Goal: Information Seeking & Learning: Learn about a topic

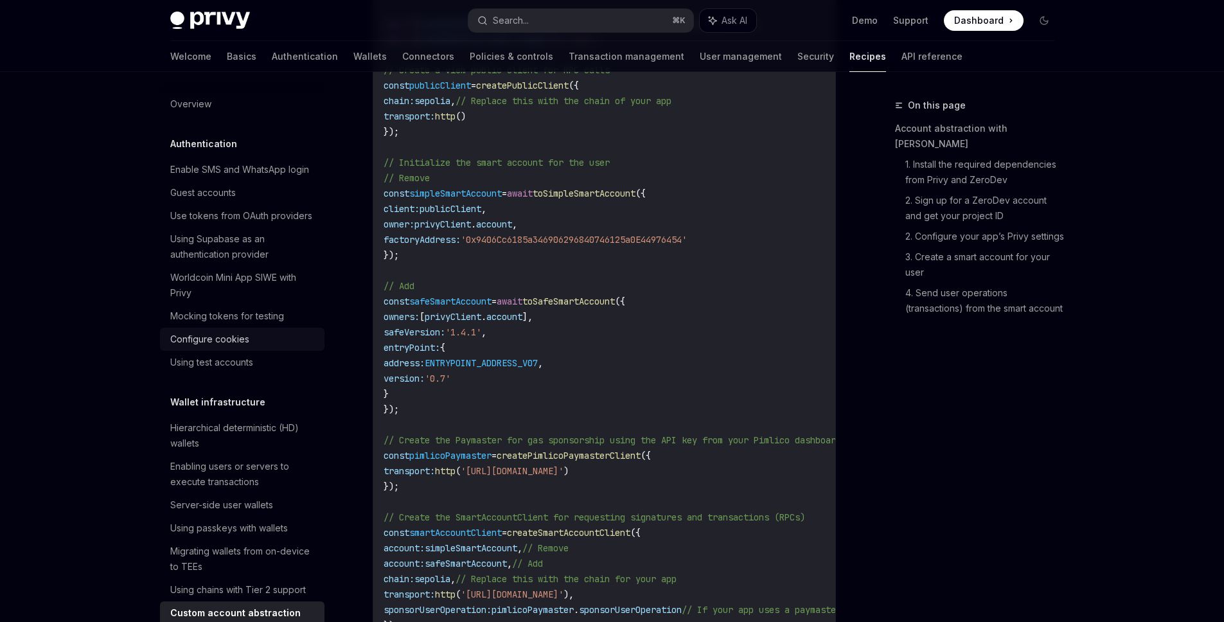
click at [245, 347] on div "Configure cookies" at bounding box center [209, 339] width 79 height 15
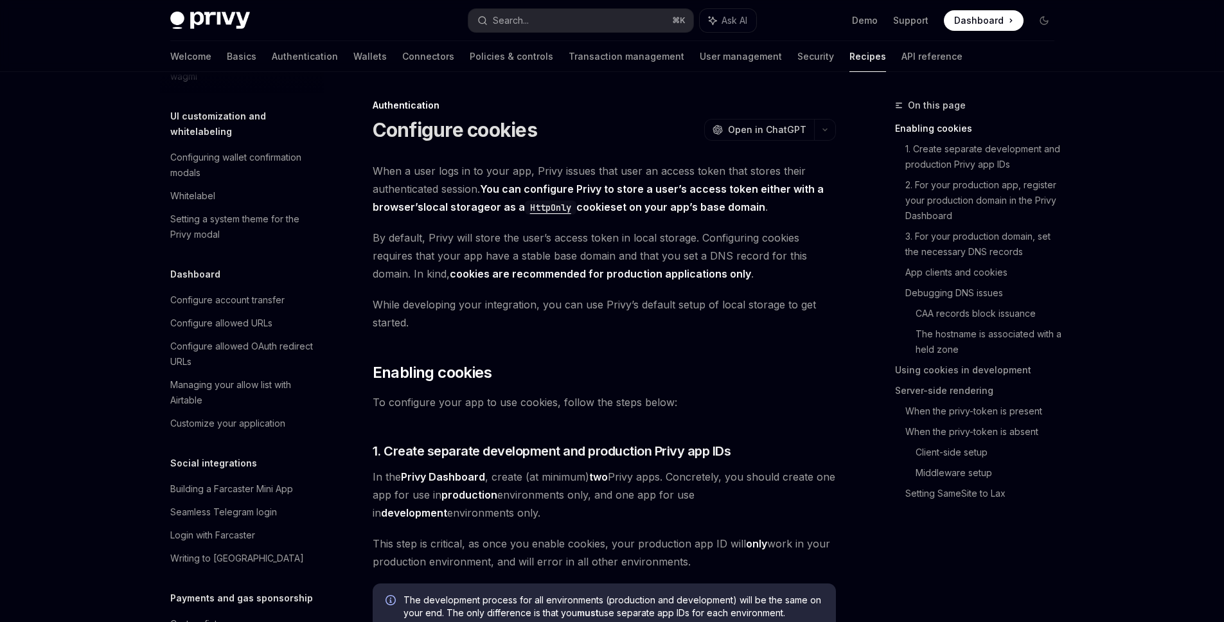
scroll to position [616, 0]
click at [353, 49] on link "Wallets" at bounding box center [369, 56] width 33 height 31
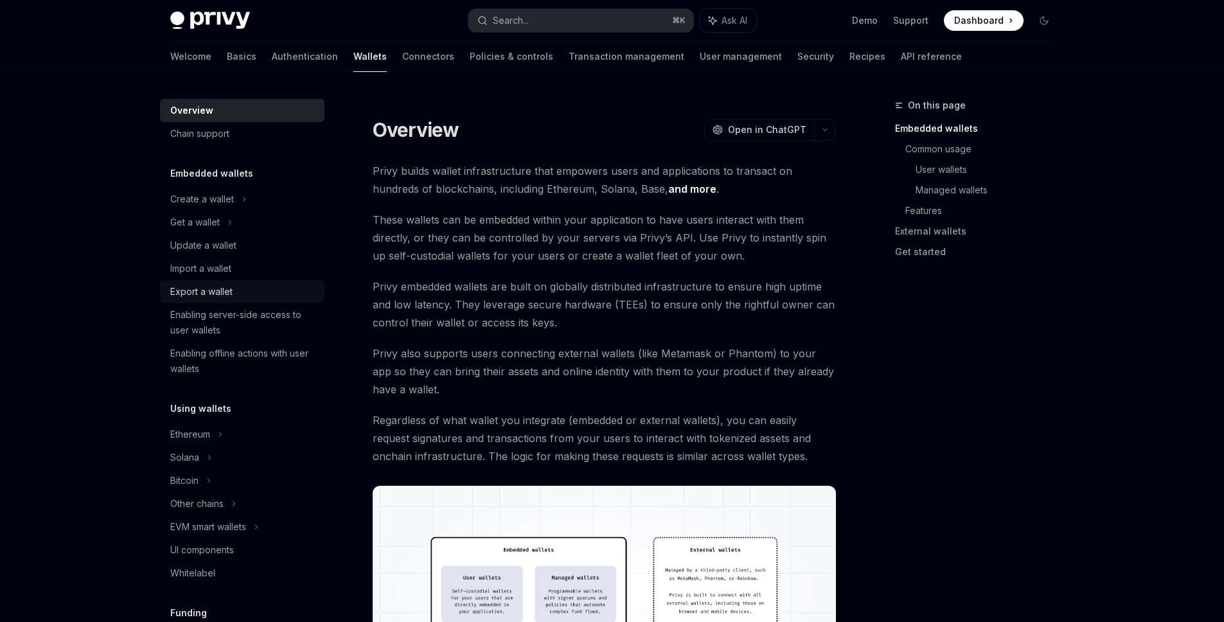
click at [223, 293] on div "Export a wallet" at bounding box center [201, 291] width 62 height 15
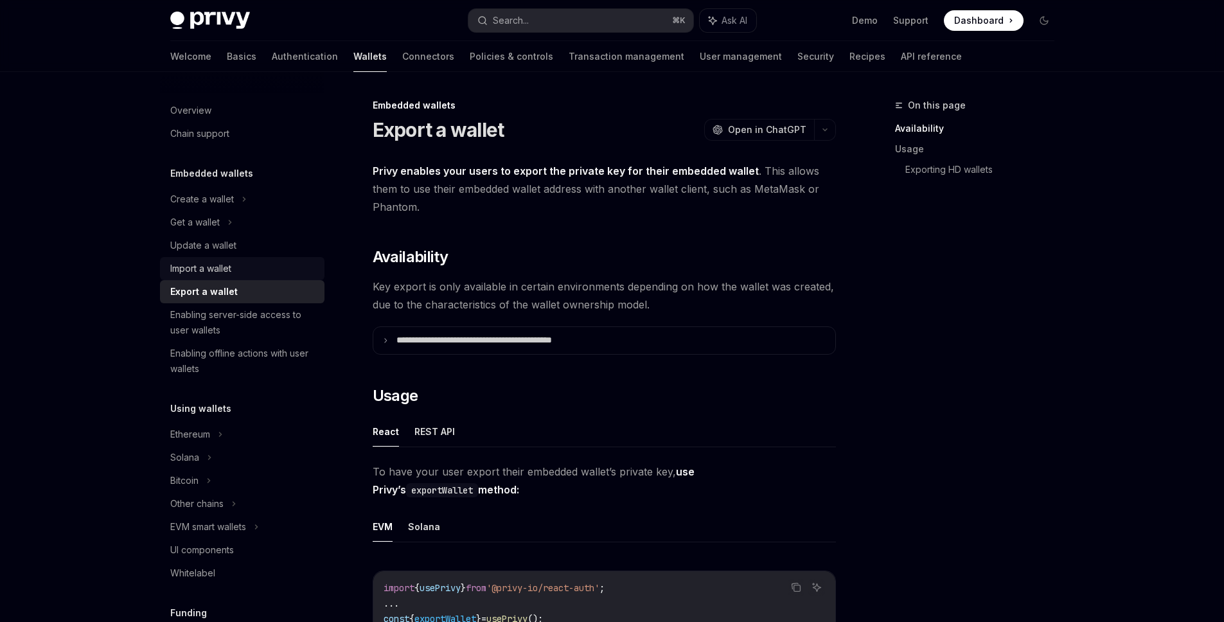
click at [226, 277] on link "Import a wallet" at bounding box center [242, 268] width 165 height 23
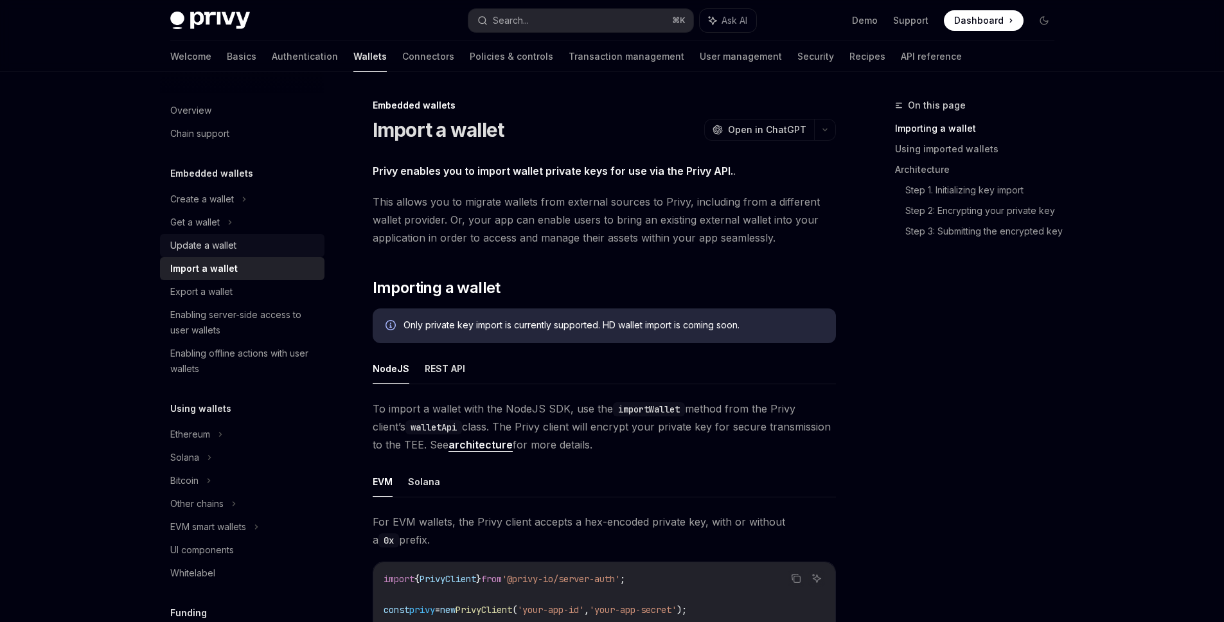
click at [224, 243] on div "Update a wallet" at bounding box center [203, 245] width 66 height 15
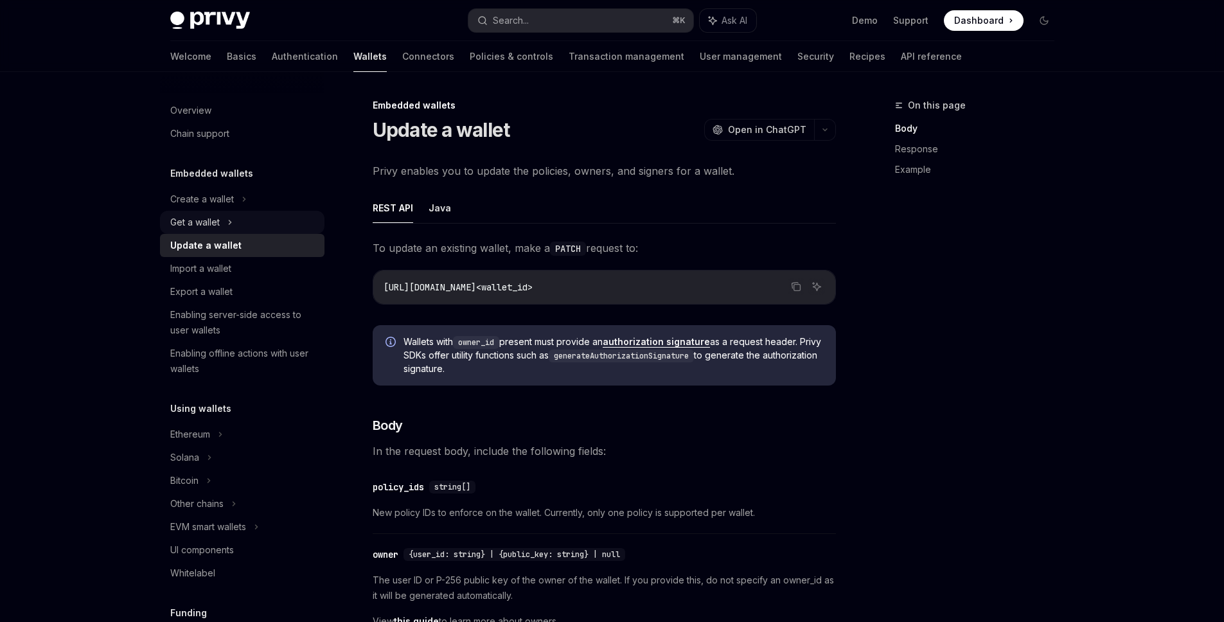
click at [217, 215] on div "Get a wallet" at bounding box center [194, 222] width 49 height 15
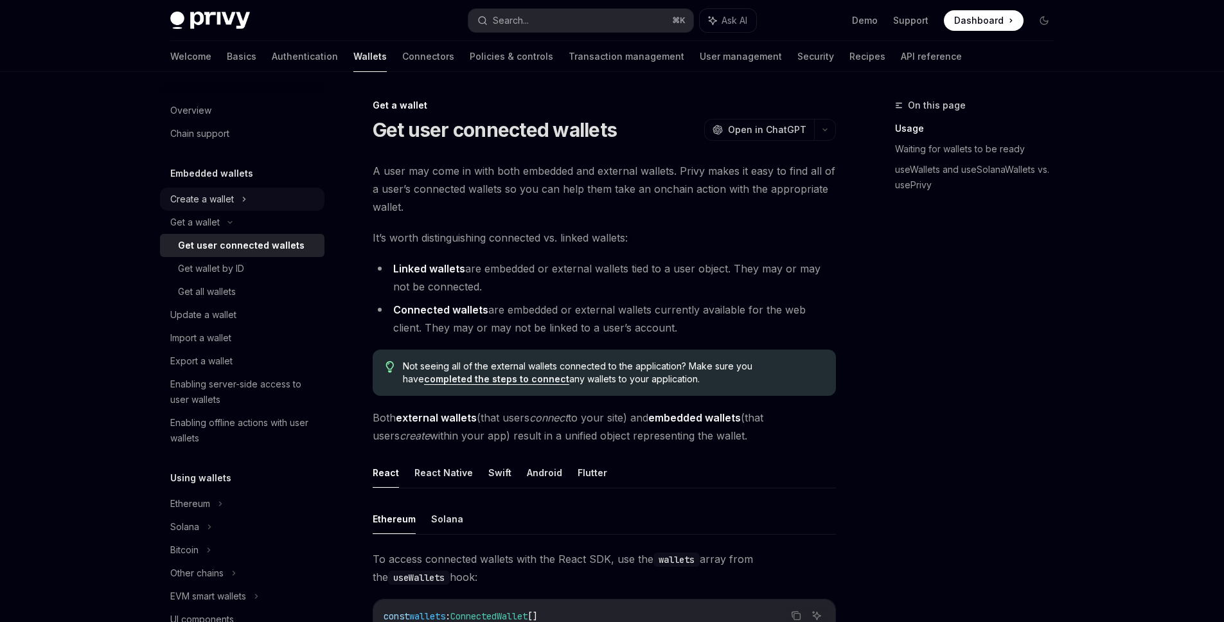
click at [218, 199] on div "Create a wallet" at bounding box center [202, 198] width 64 height 15
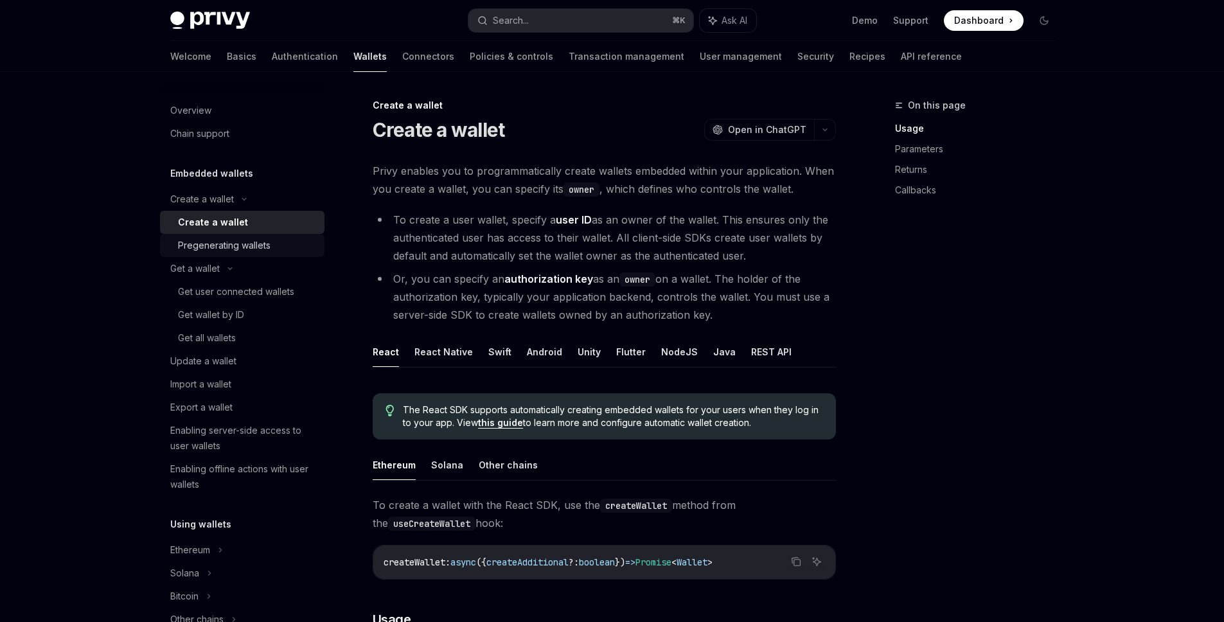
click at [227, 241] on div "Pregenerating wallets" at bounding box center [224, 245] width 93 height 15
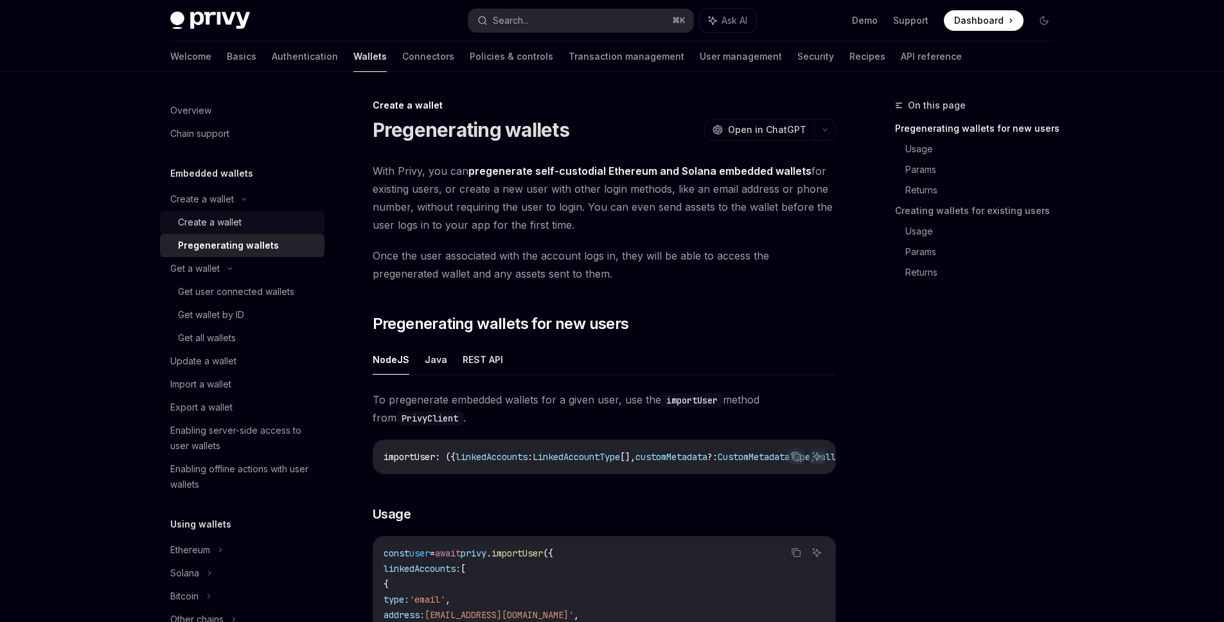
click at [223, 232] on link "Create a wallet" at bounding box center [242, 222] width 165 height 23
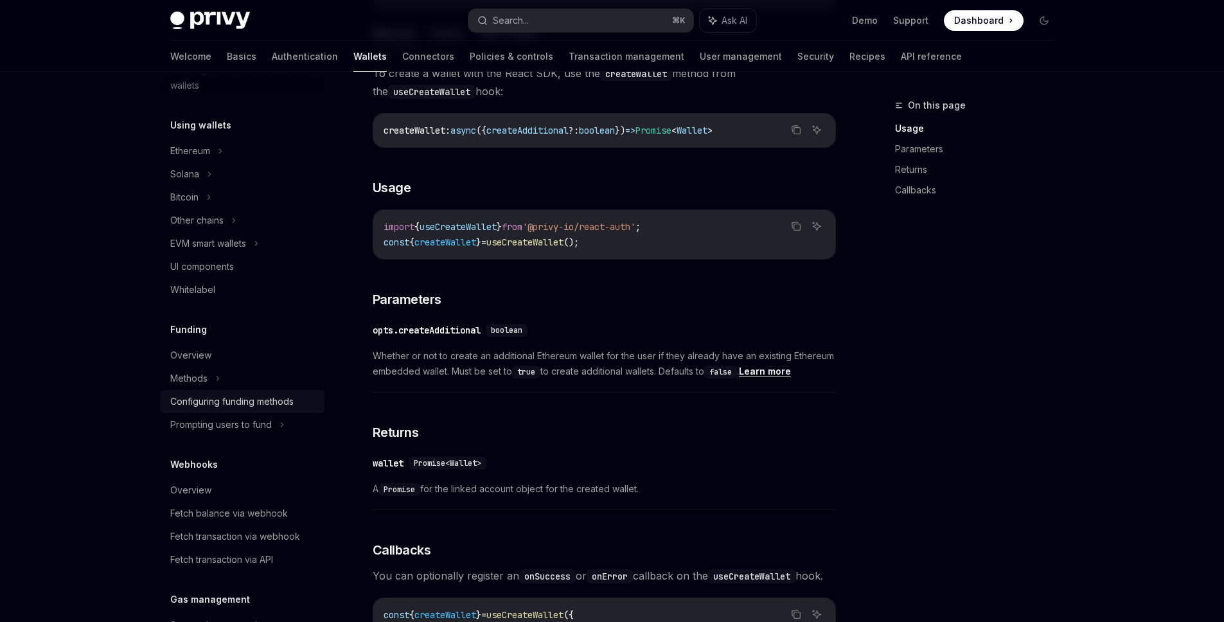
scroll to position [407, 0]
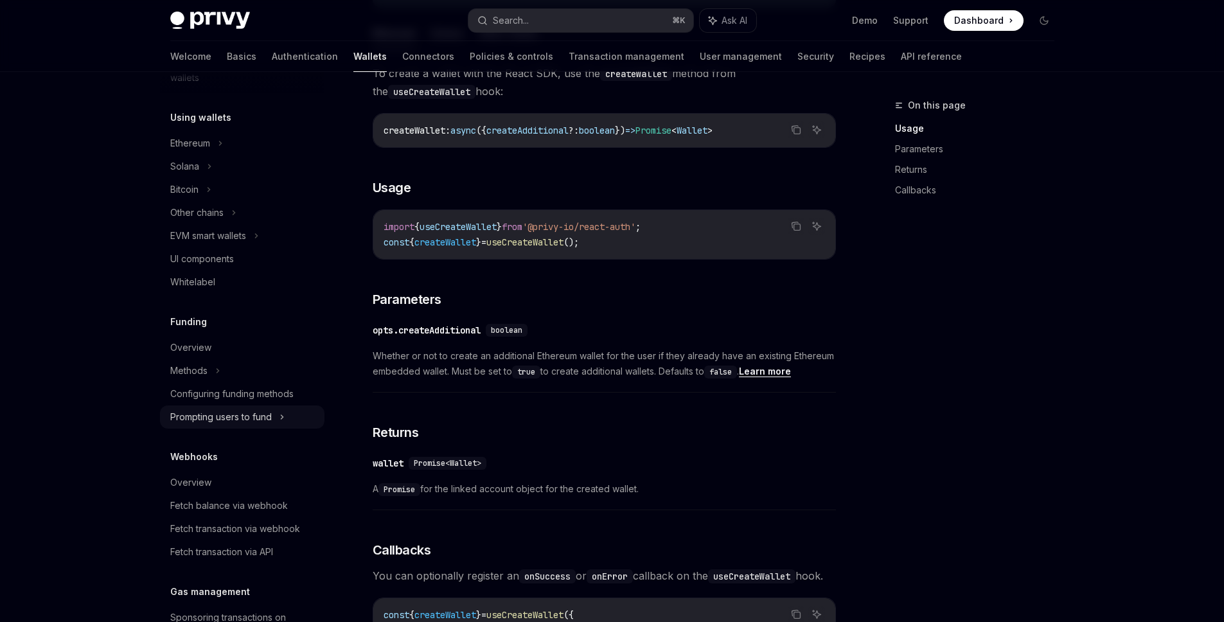
click at [179, 220] on div "Prompting users to fund" at bounding box center [196, 212] width 53 height 15
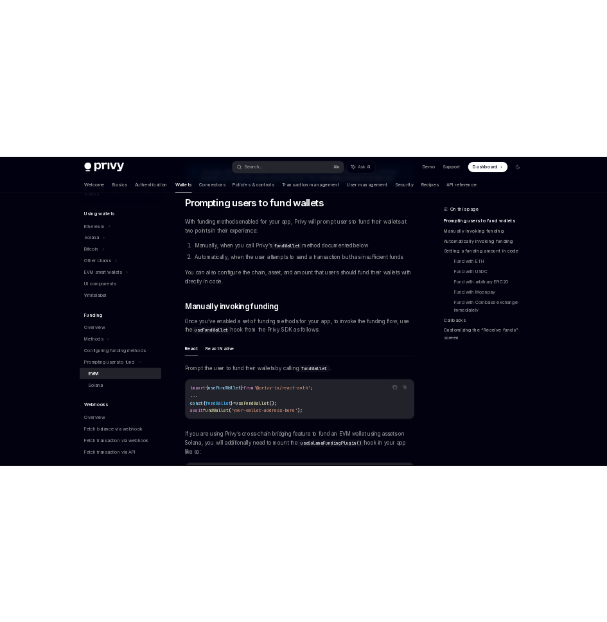
scroll to position [160, 0]
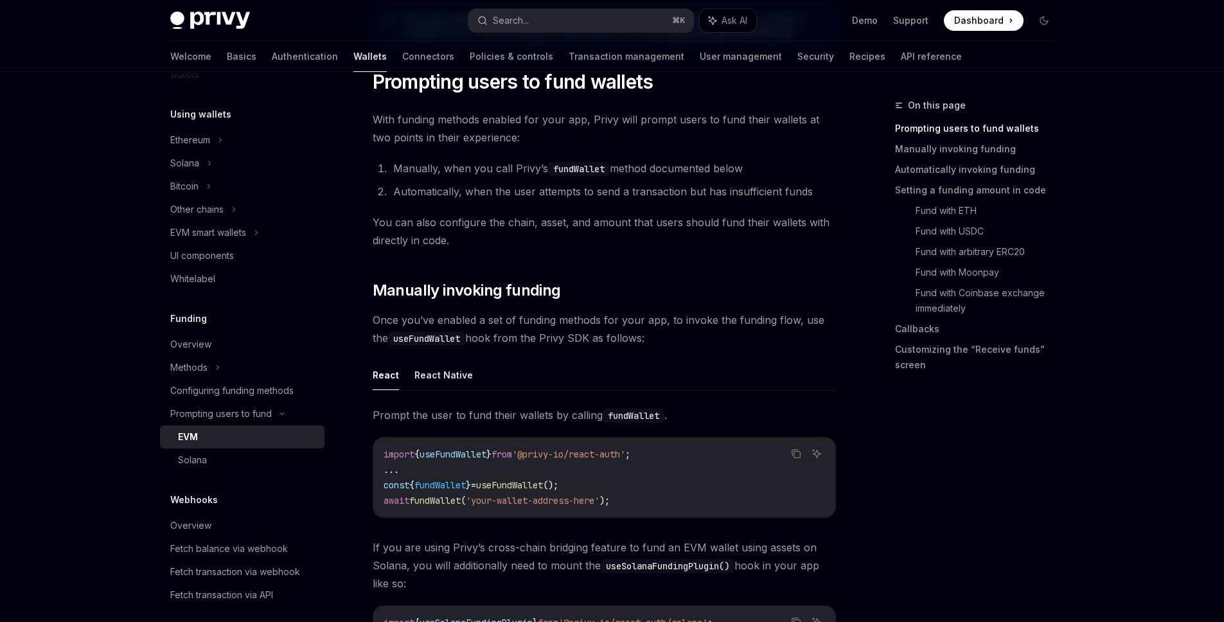
type textarea "*"
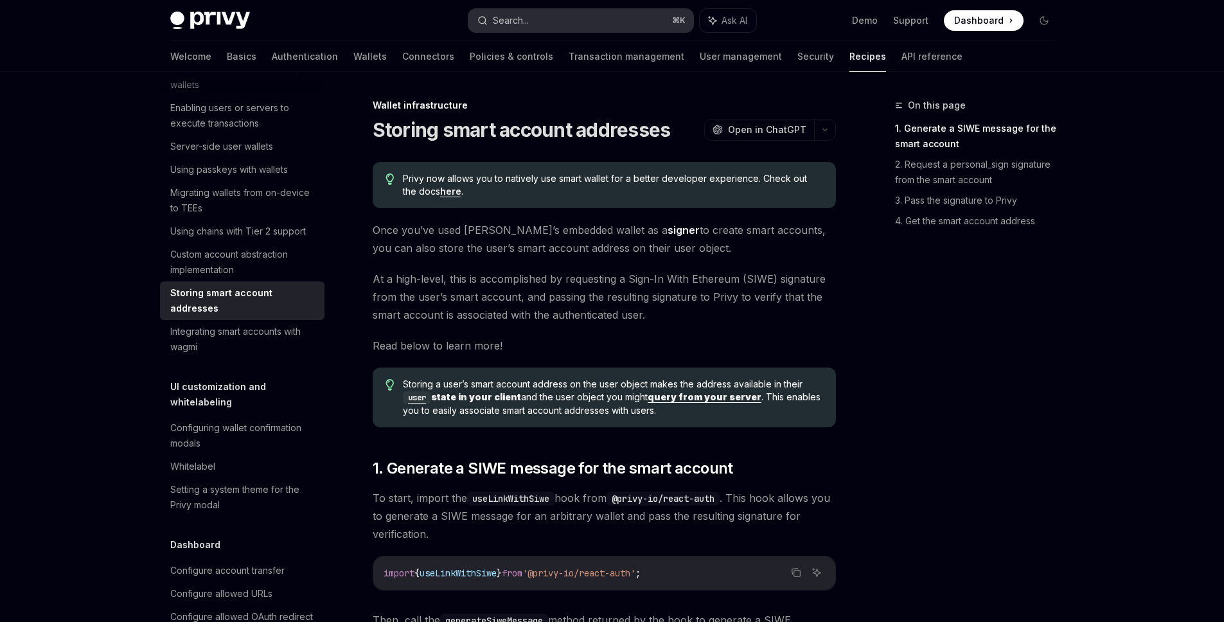
type textarea "*"
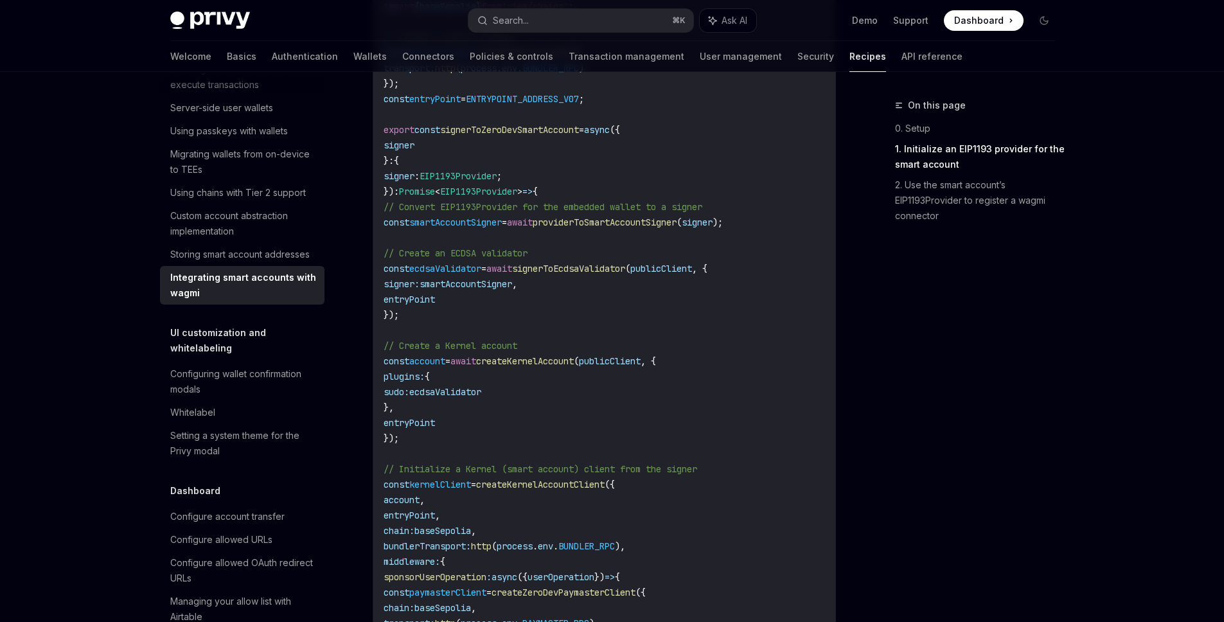
scroll to position [849, 0]
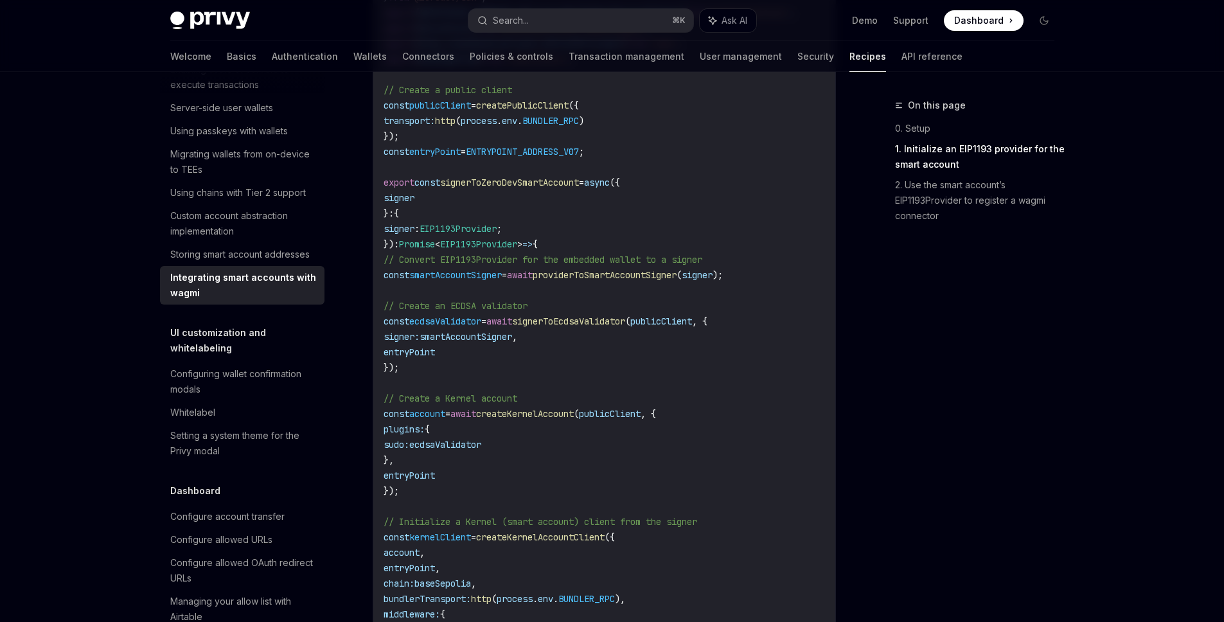
click at [564, 182] on span "signerToZeroDevSmartAccount" at bounding box center [509, 183] width 139 height 12
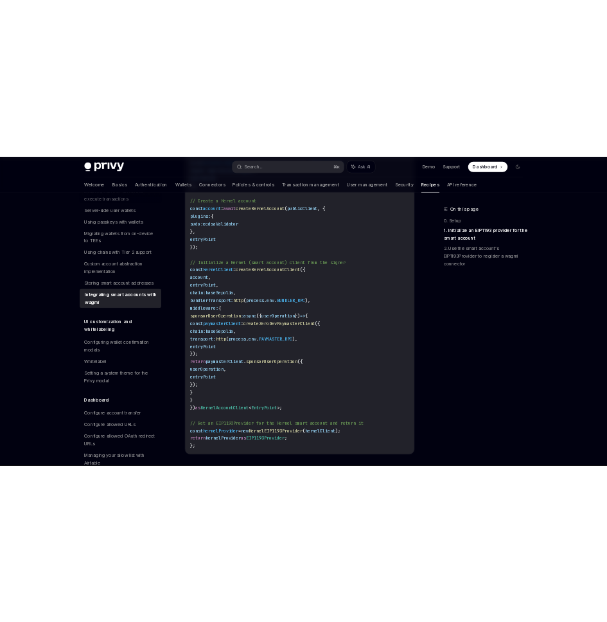
scroll to position [1170, 0]
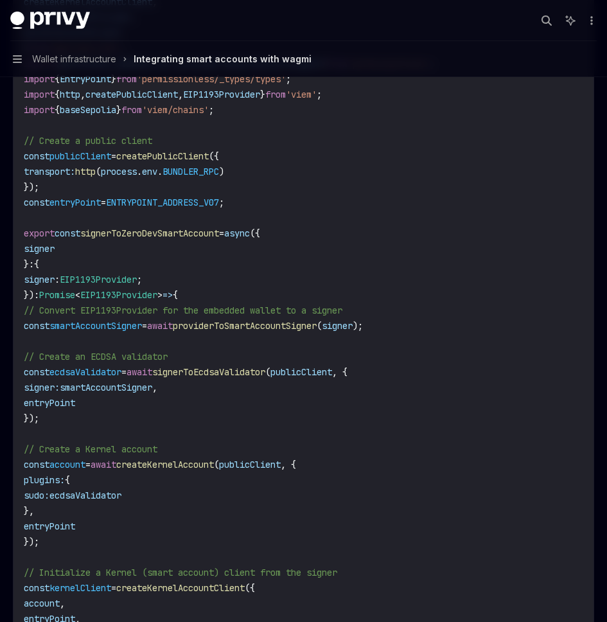
click at [327, 222] on code "import { signerToEcdsaValidator } from '@zerodev/ecdsa-validator' ; import { cr…" at bounding box center [304, 442] width 560 height 1018
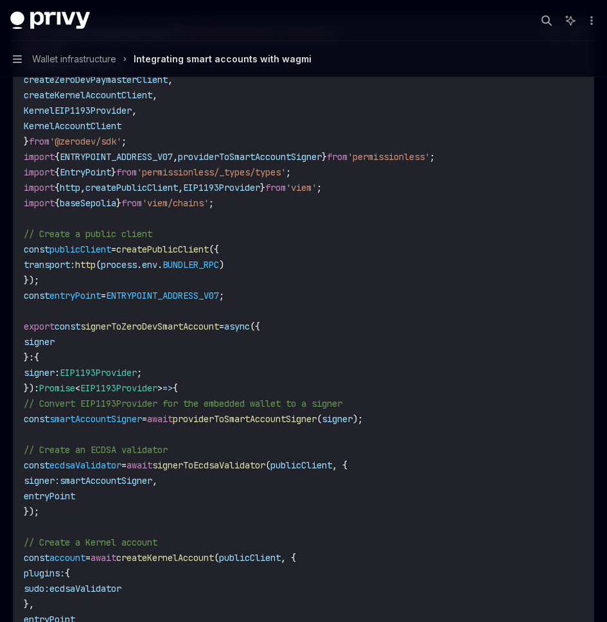
scroll to position [632, 0]
click at [325, 252] on code "import { signerToEcdsaValidator } from '@zerodev/ecdsa-validator' ; import { cr…" at bounding box center [304, 535] width 560 height 1018
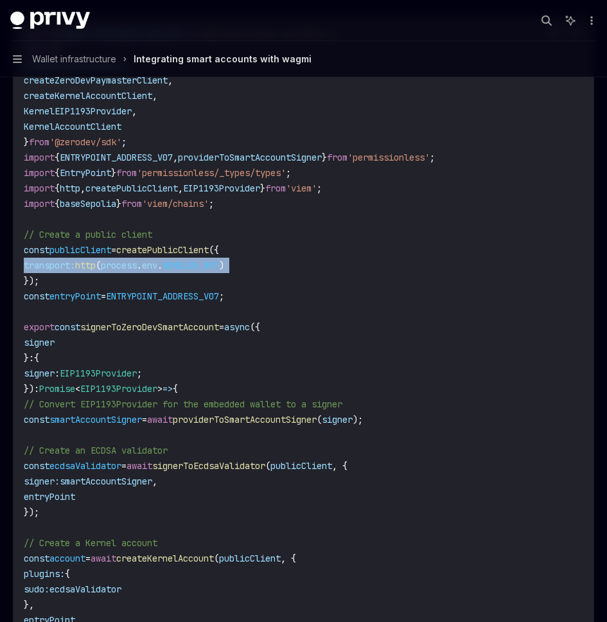
click at [325, 252] on code "import { signerToEcdsaValidator } from '@zerodev/ecdsa-validator' ; import { cr…" at bounding box center [304, 535] width 560 height 1018
click at [322, 215] on code "import { signerToEcdsaValidator } from '@zerodev/ecdsa-validator' ; import { cr…" at bounding box center [304, 535] width 560 height 1018
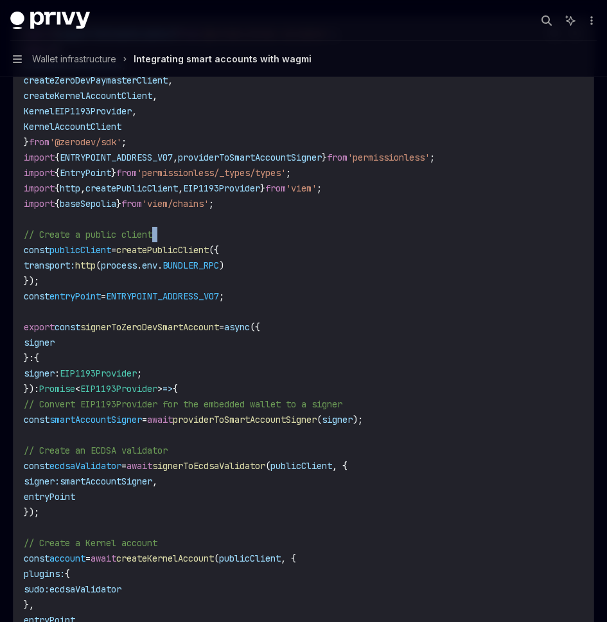
click at [322, 215] on code "import { signerToEcdsaValidator } from '@zerodev/ecdsa-validator' ; import { cr…" at bounding box center [304, 535] width 560 height 1018
click at [322, 241] on code "import { signerToEcdsaValidator } from '@zerodev/ecdsa-validator' ; import { cr…" at bounding box center [304, 535] width 560 height 1018
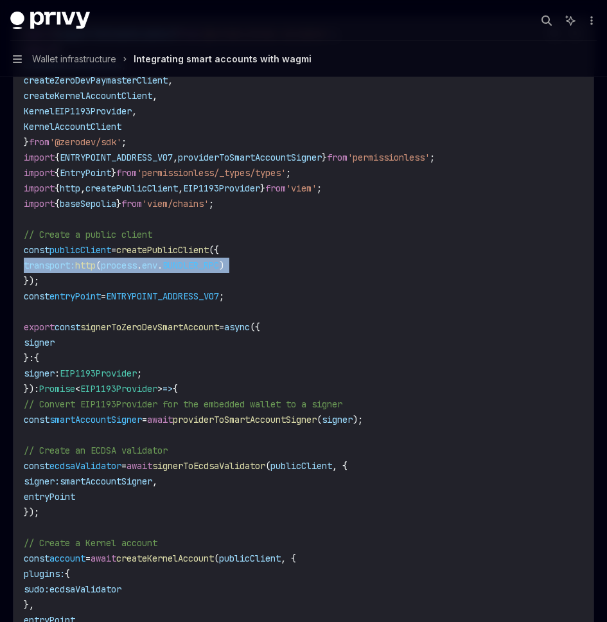
click at [322, 241] on code "import { signerToEcdsaValidator } from '@zerodev/ecdsa-validator' ; import { cr…" at bounding box center [304, 535] width 560 height 1018
click at [322, 200] on code "import { signerToEcdsaValidator } from '@zerodev/ecdsa-validator' ; import { cr…" at bounding box center [304, 535] width 560 height 1018
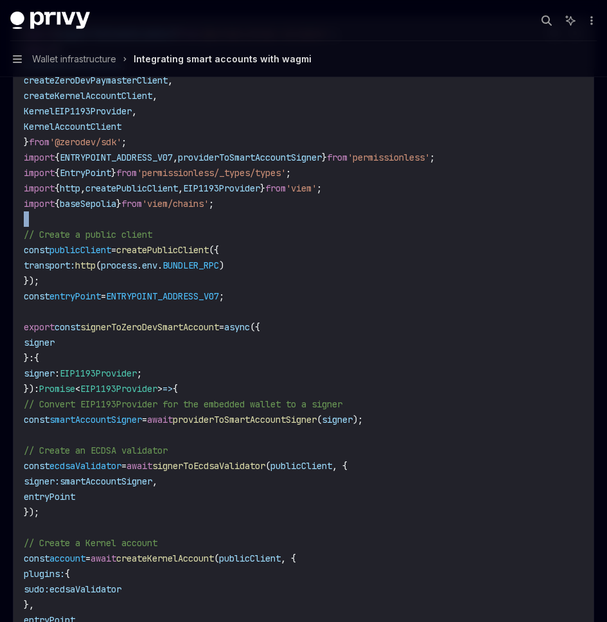
click at [322, 200] on code "import { signerToEcdsaValidator } from '@zerodev/ecdsa-validator' ; import { cr…" at bounding box center [304, 535] width 560 height 1018
click at [321, 186] on code "import { signerToEcdsaValidator } from '@zerodev/ecdsa-validator' ; import { cr…" at bounding box center [304, 535] width 560 height 1018
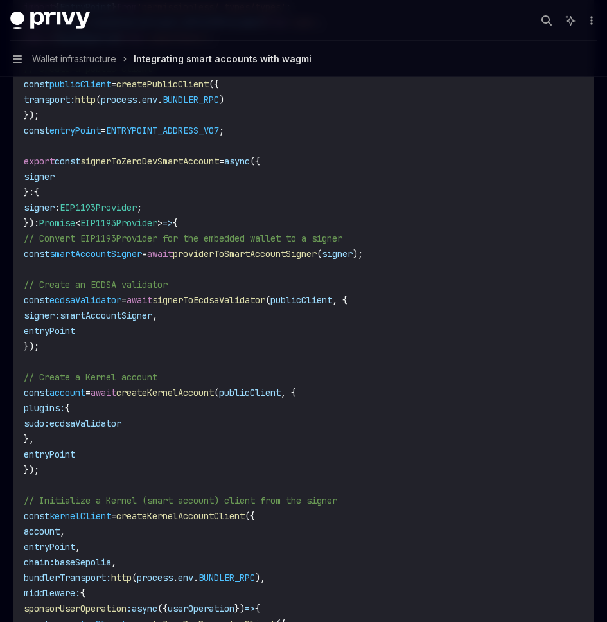
scroll to position [770, 0]
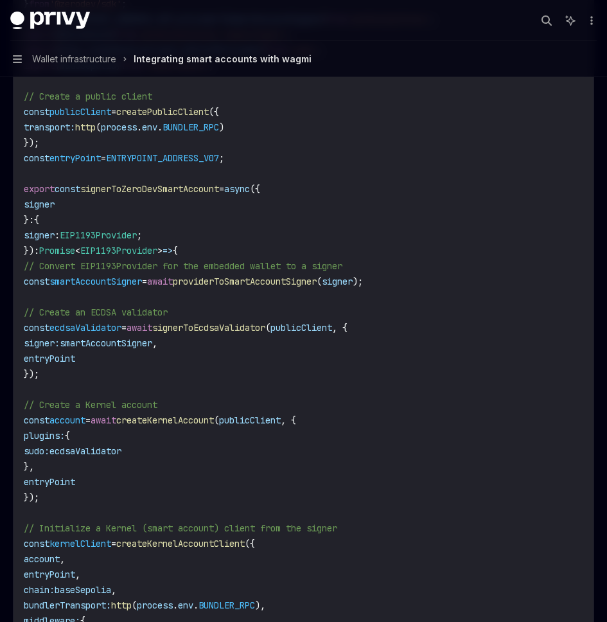
click at [174, 183] on span "signerToZeroDevSmartAccount" at bounding box center [149, 189] width 139 height 12
click at [217, 152] on span "ENTRYPOINT_ADDRESS_V07" at bounding box center [162, 158] width 113 height 12
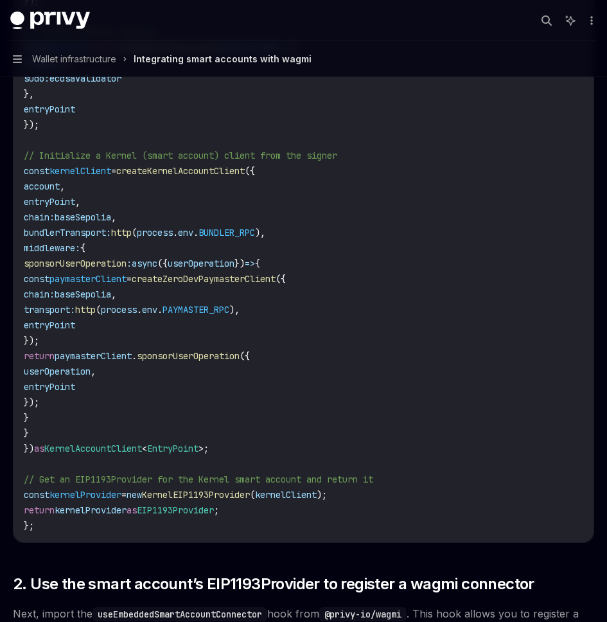
scroll to position [1155, 0]
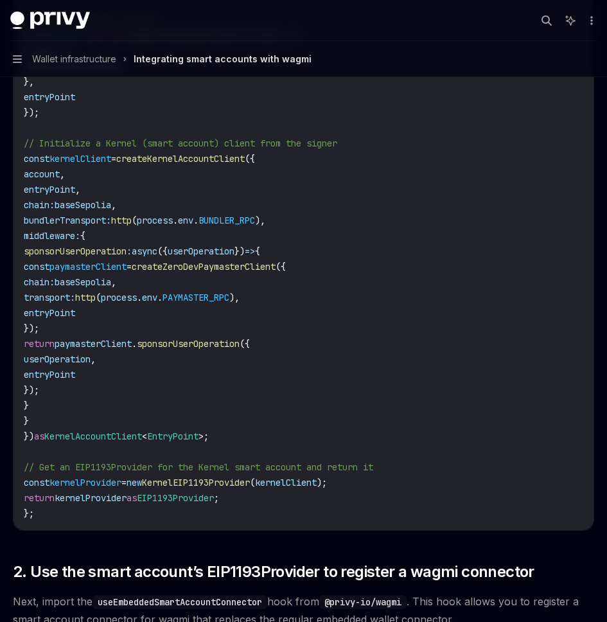
click at [244, 477] on span "KernelEIP1193Provider" at bounding box center [196, 483] width 108 height 12
click at [247, 411] on code "import { signerToEcdsaValidator } from '@zerodev/ecdsa-validator' ; import { cr…" at bounding box center [304, 12] width 560 height 1018
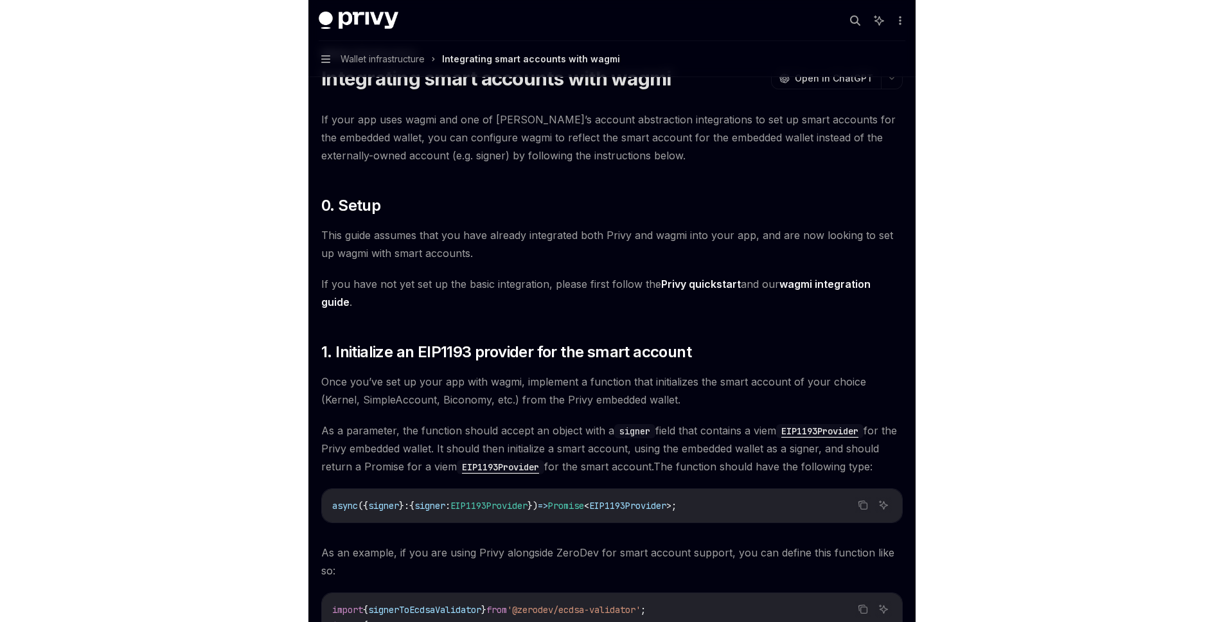
scroll to position [0, 0]
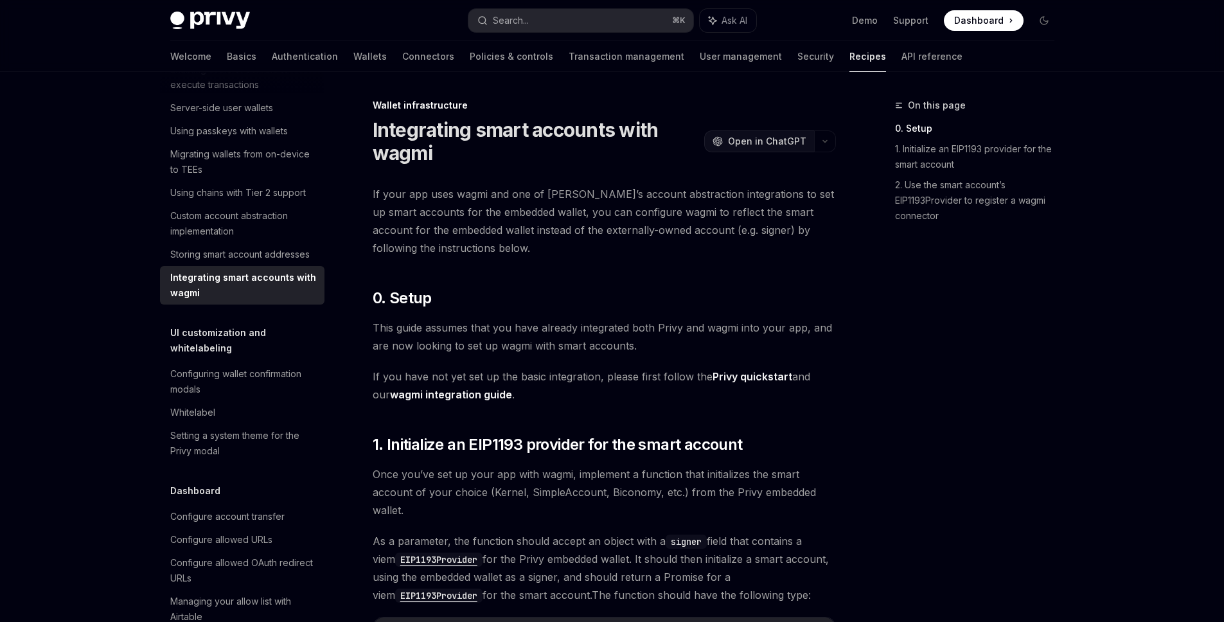
click at [776, 138] on span "Open in ChatGPT" at bounding box center [767, 141] width 78 height 13
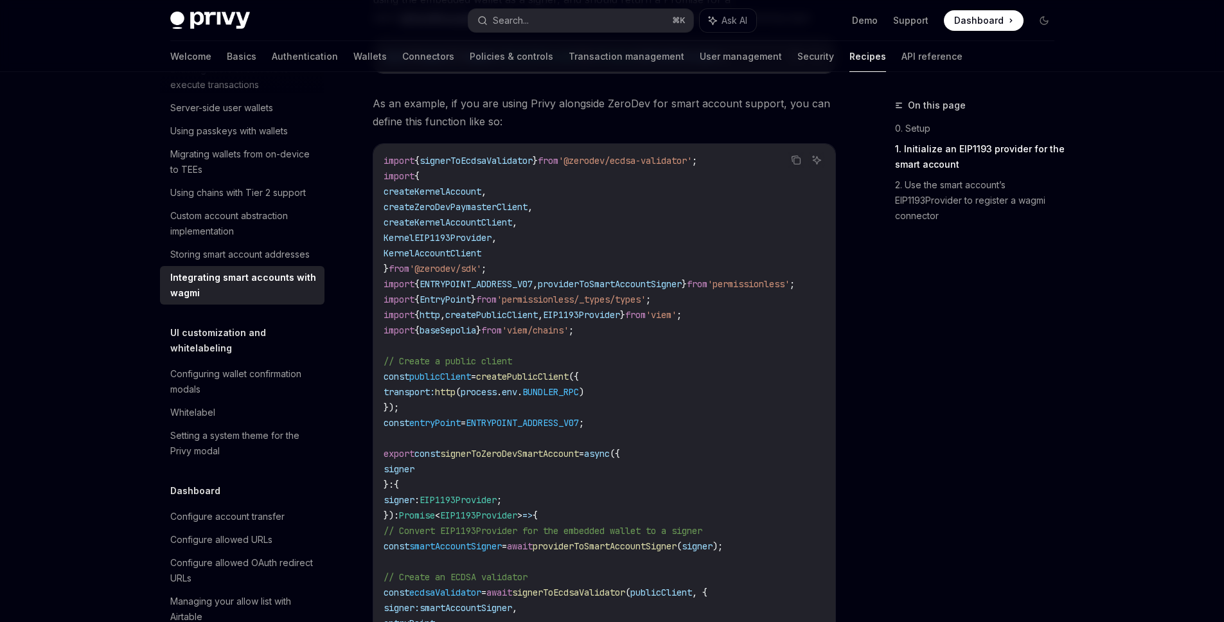
scroll to position [581, 0]
click at [624, 277] on span "providerToSmartAccountSigner" at bounding box center [610, 281] width 144 height 12
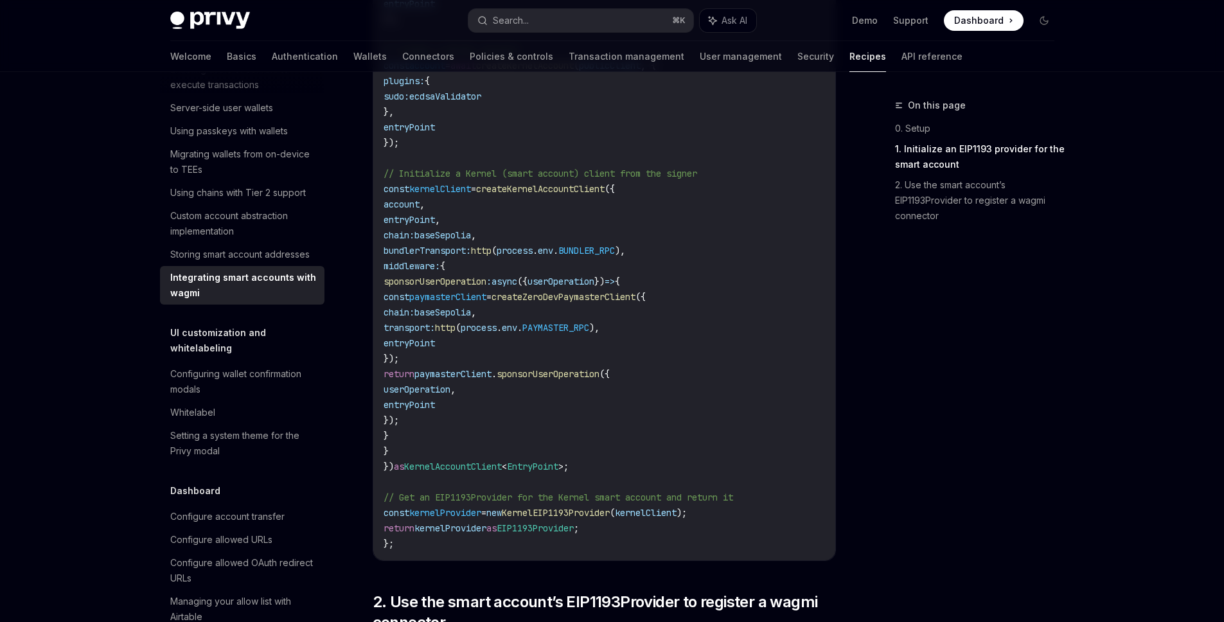
scroll to position [1277, 0]
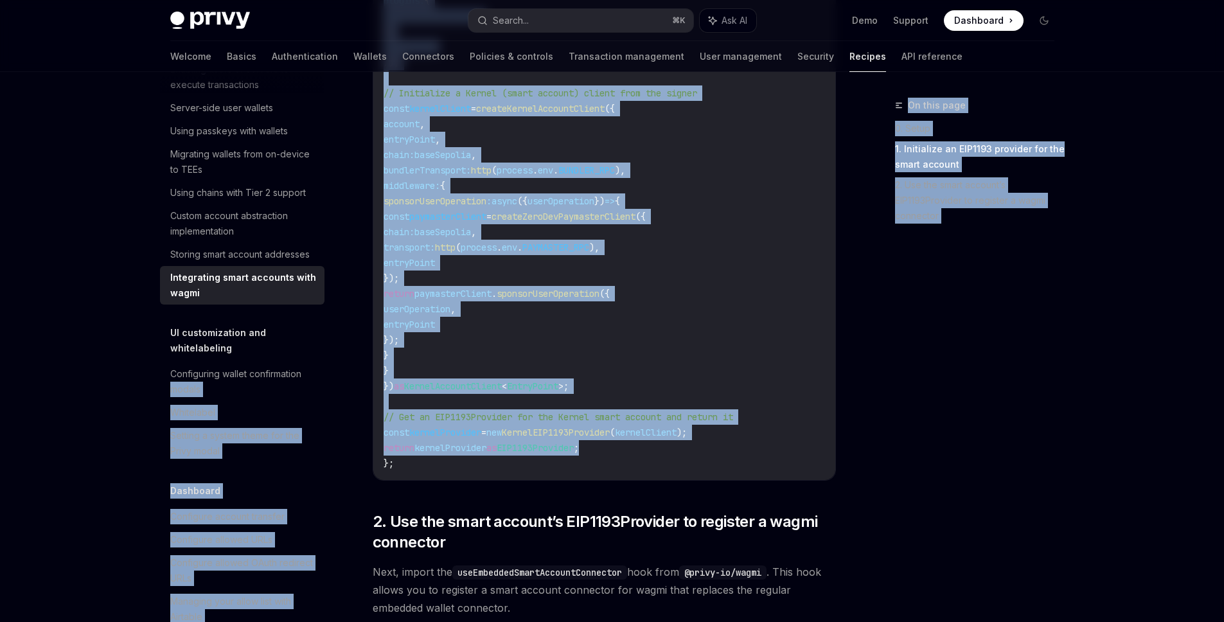
drag, startPoint x: 626, startPoint y: 445, endPoint x: 327, endPoint y: 434, distance: 299.0
click at [327, 434] on div "Overview Authentication Enable SMS and WhatsApp login Guest accounts Use tokens…" at bounding box center [612, 126] width 946 height 2663
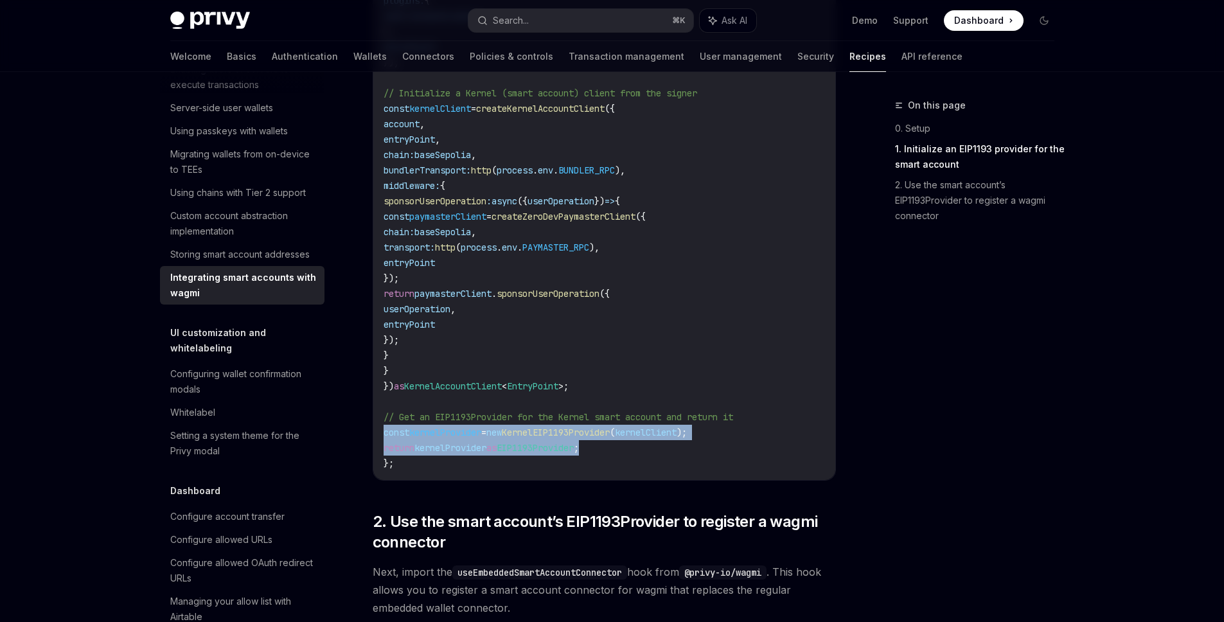
drag, startPoint x: 629, startPoint y: 448, endPoint x: 373, endPoint y: 432, distance: 256.2
copy code "const kernelProvider = new KernelEIP1193Provider ( kernelClient ); return kerne…"
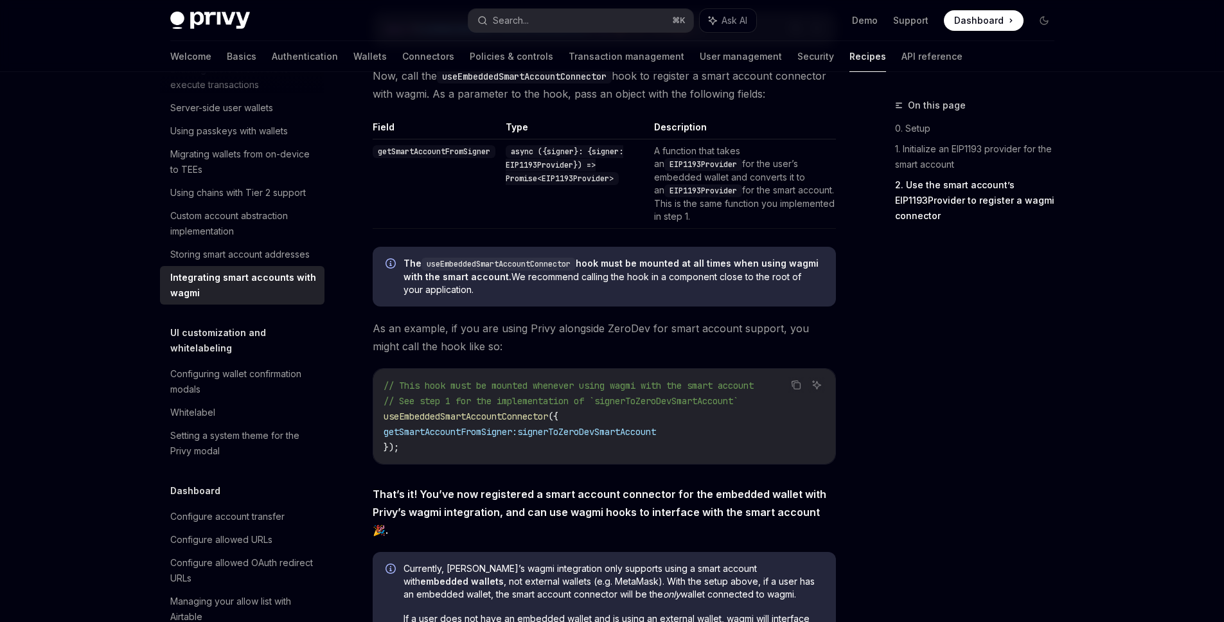
scroll to position [1876, 0]
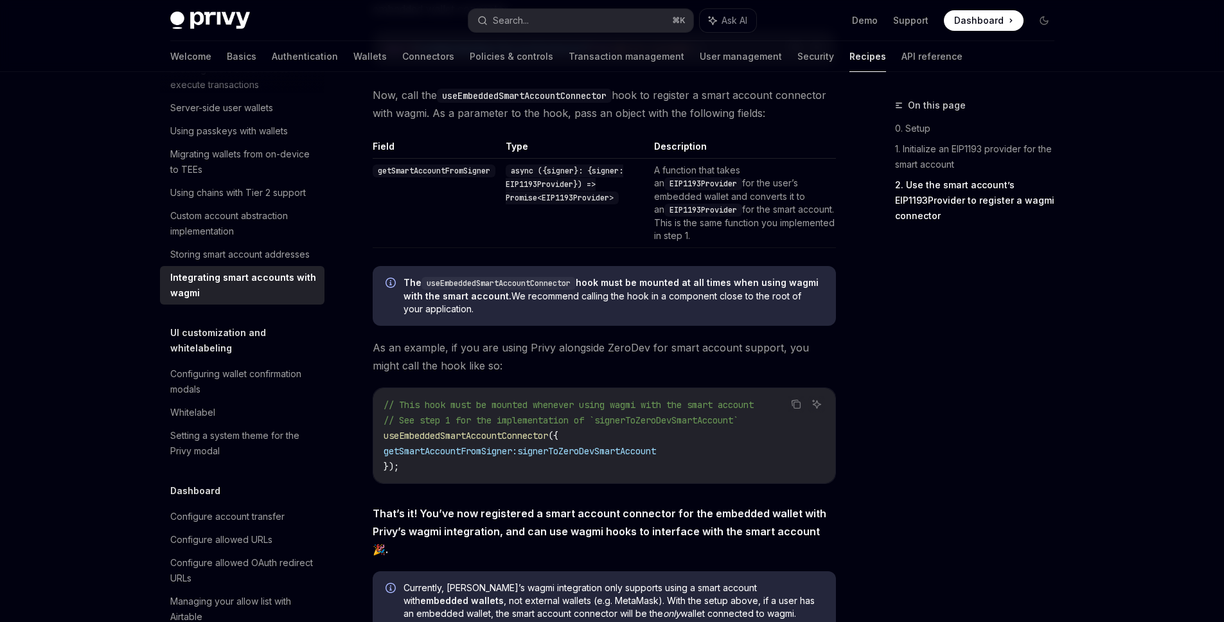
click at [621, 356] on span "As an example, if you are using Privy alongside ZeroDev for smart account suppo…" at bounding box center [604, 357] width 463 height 36
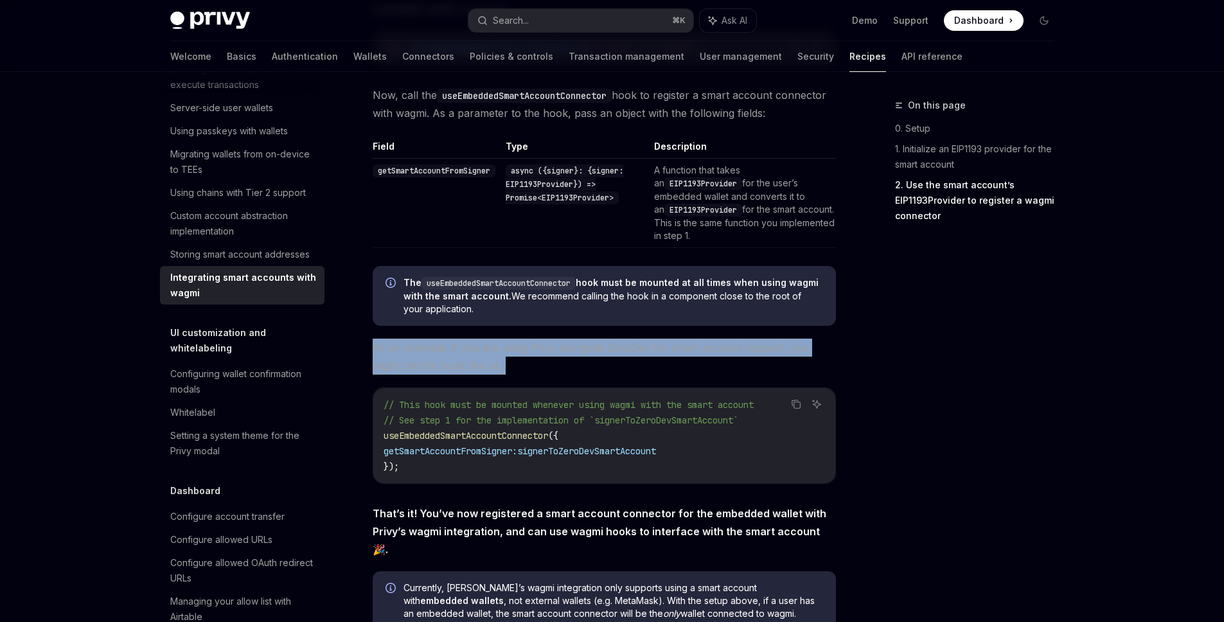
click at [621, 356] on span "As an example, if you are using Privy alongside ZeroDev for smart account suppo…" at bounding box center [604, 357] width 463 height 36
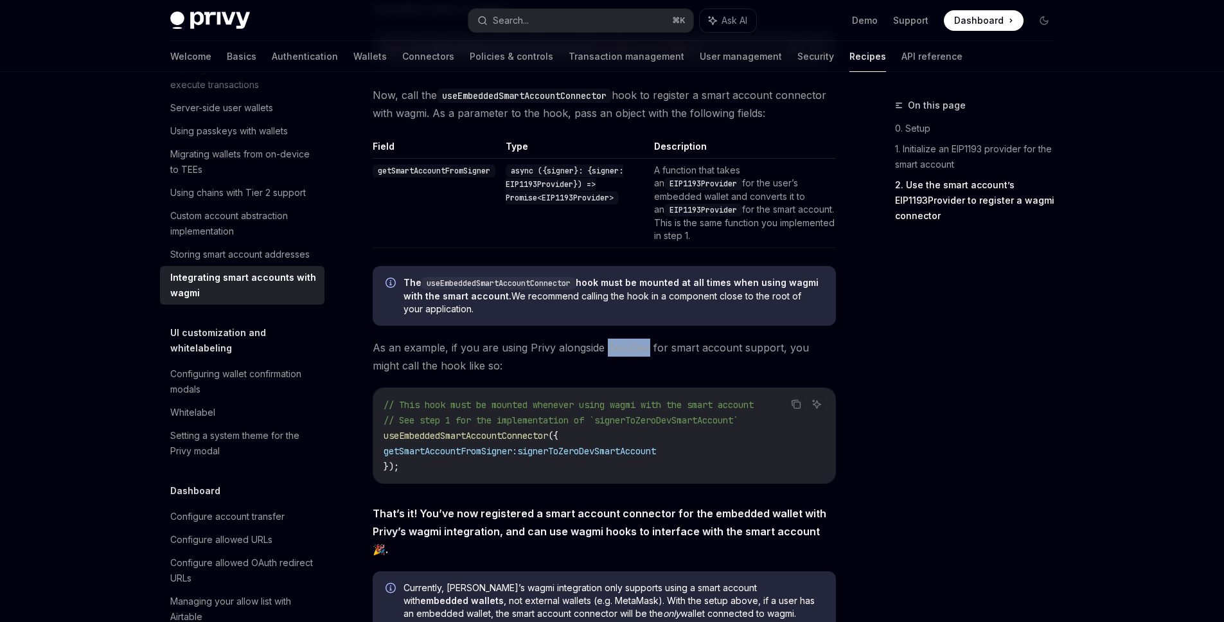
click at [621, 356] on span "As an example, if you are using Privy alongside ZeroDev for smart account suppo…" at bounding box center [604, 357] width 463 height 36
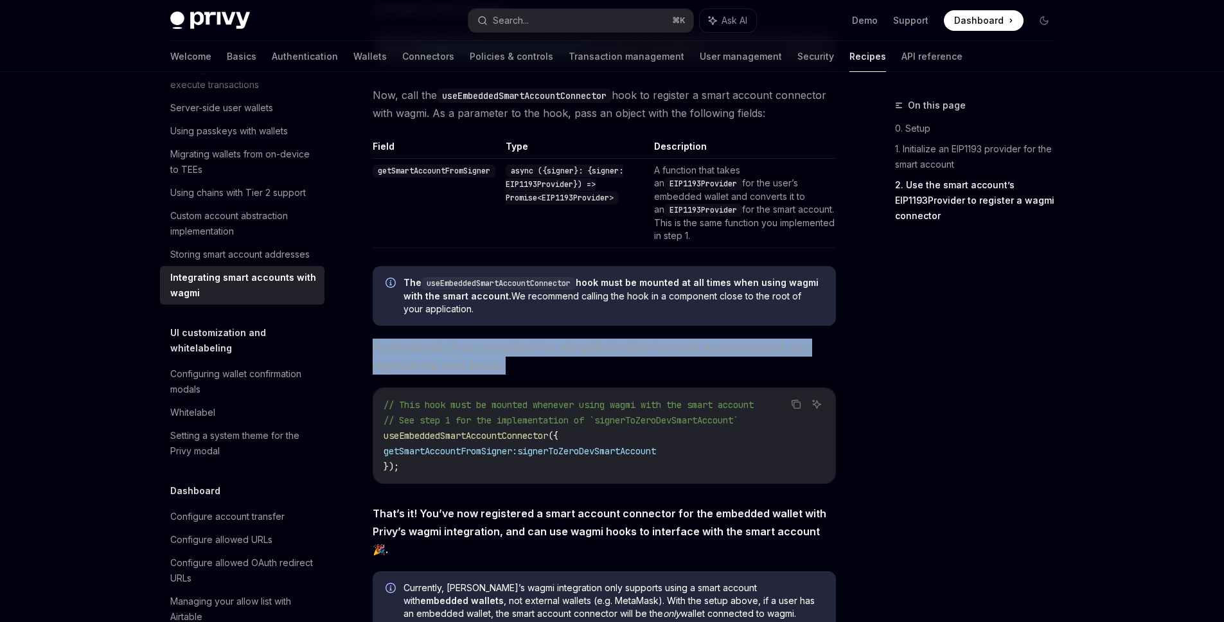
click at [621, 356] on span "As an example, if you are using Privy alongside ZeroDev for smart account suppo…" at bounding box center [604, 357] width 463 height 36
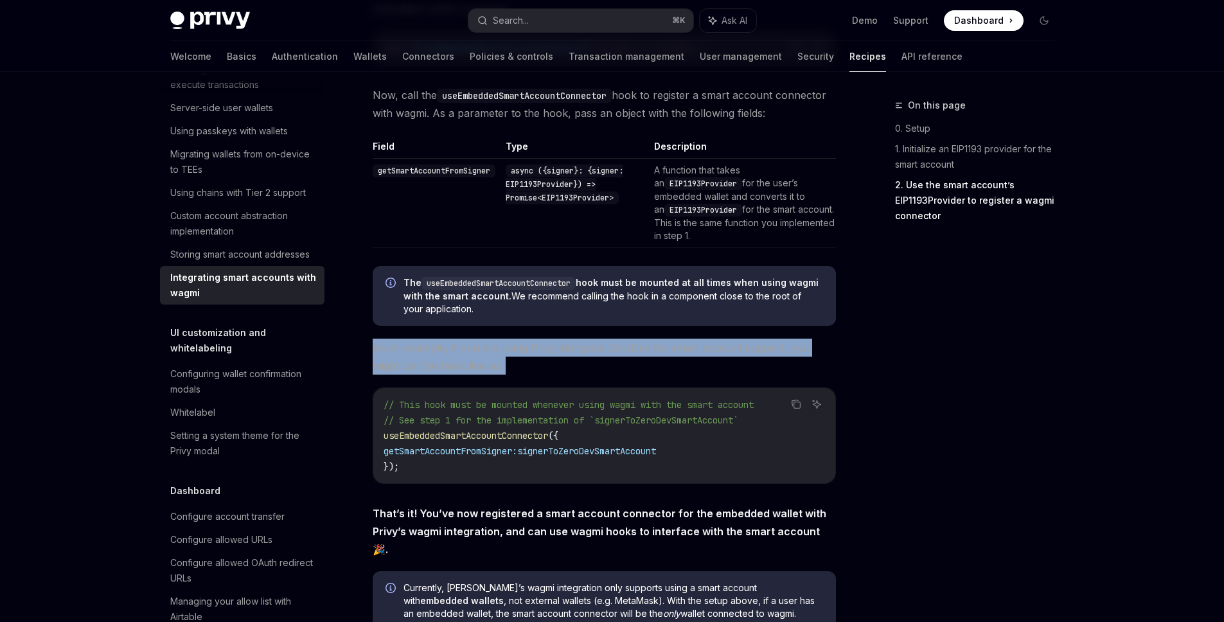
click at [621, 356] on span "As an example, if you are using Privy alongside ZeroDev for smart account suppo…" at bounding box center [604, 357] width 463 height 36
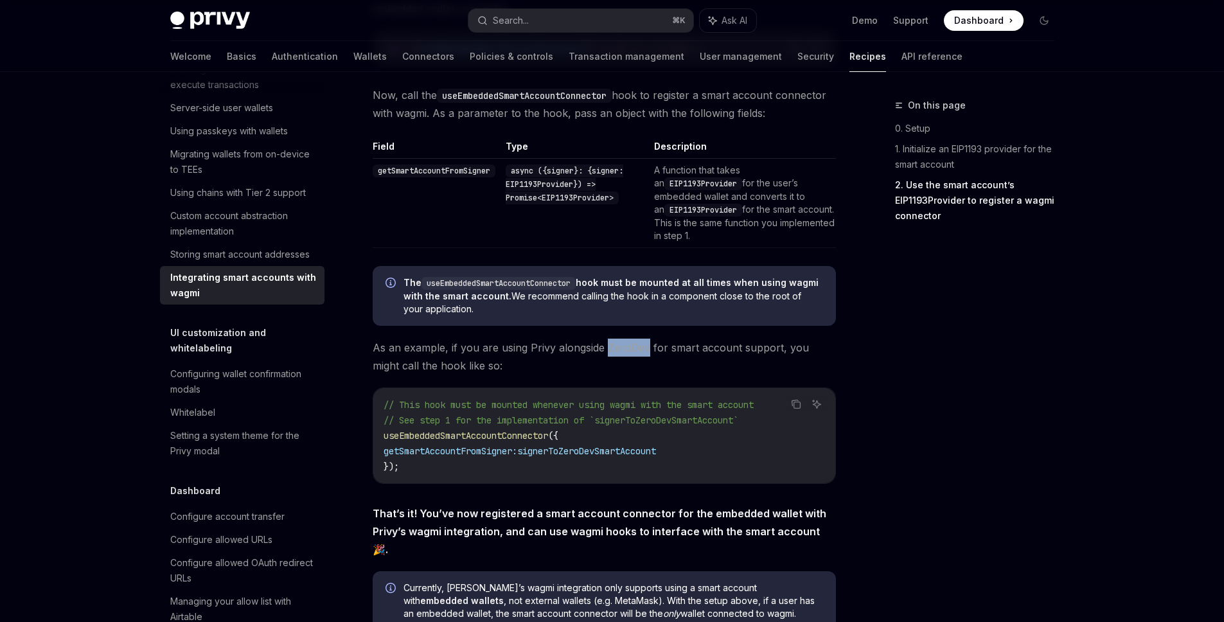
click at [621, 356] on span "As an example, if you are using Privy alongside ZeroDev for smart account suppo…" at bounding box center [604, 357] width 463 height 36
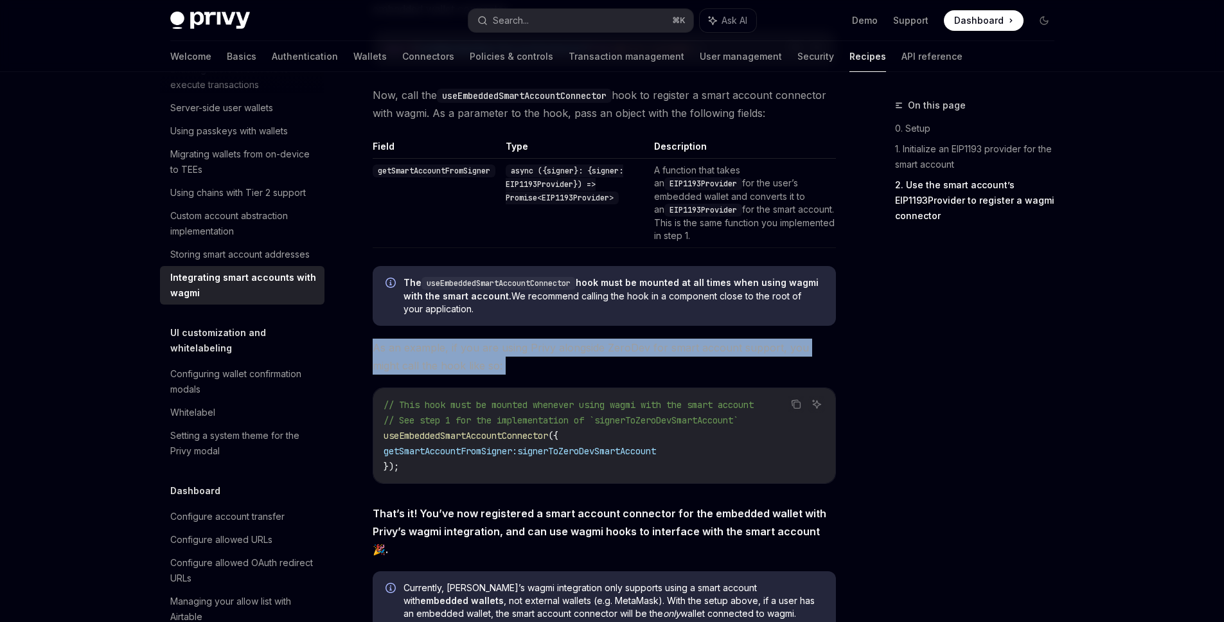
click at [621, 356] on span "As an example, if you are using Privy alongside ZeroDev for smart account suppo…" at bounding box center [604, 357] width 463 height 36
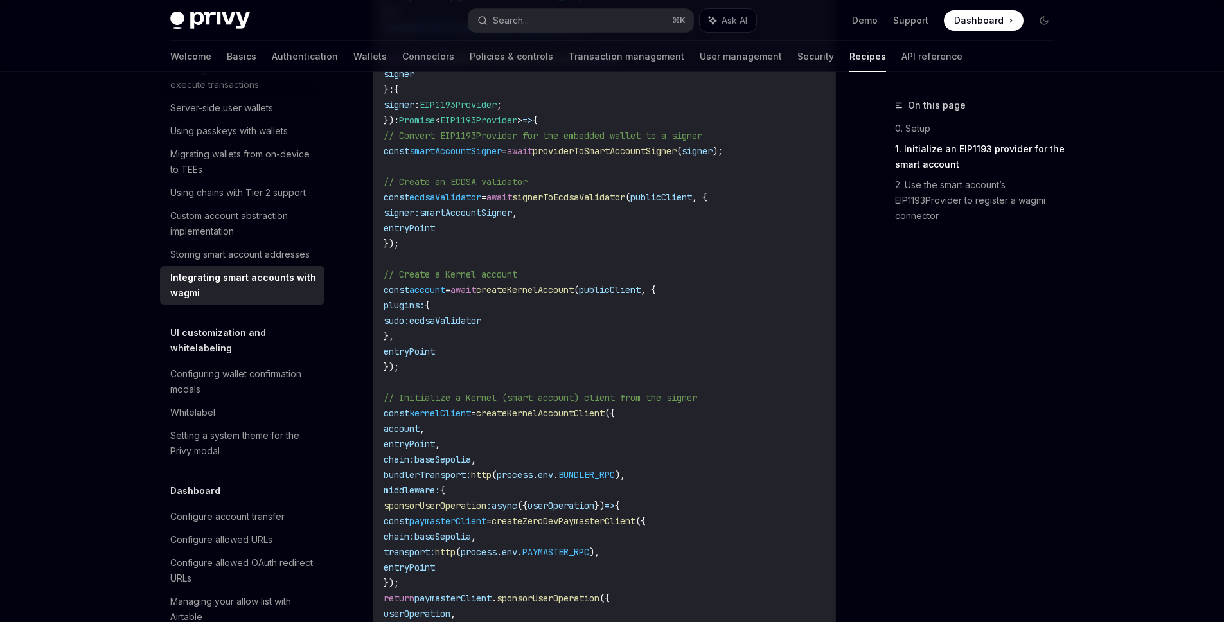
scroll to position [1149, 0]
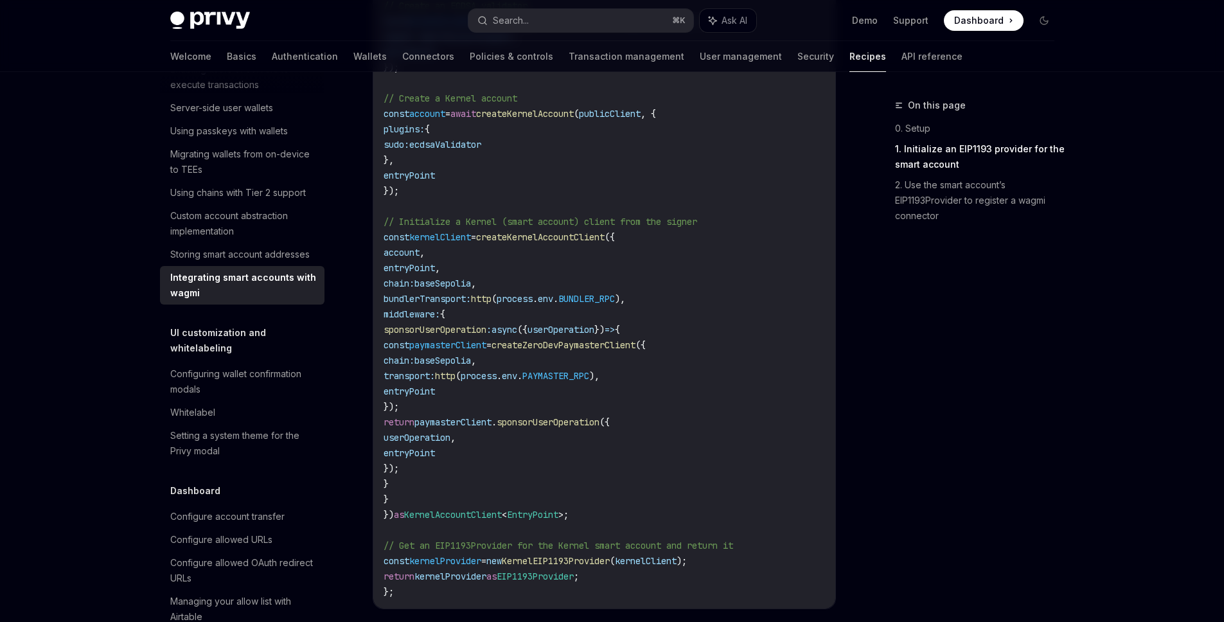
click at [596, 558] on span "KernelEIP1193Provider" at bounding box center [556, 561] width 108 height 12
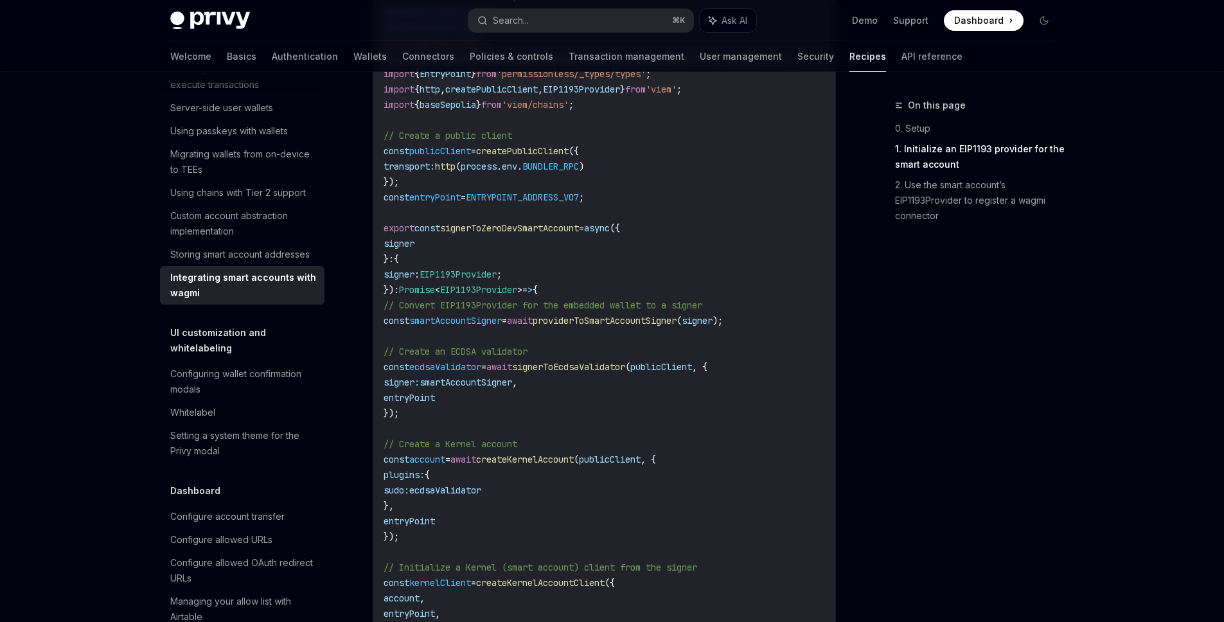
scroll to position [600, 0]
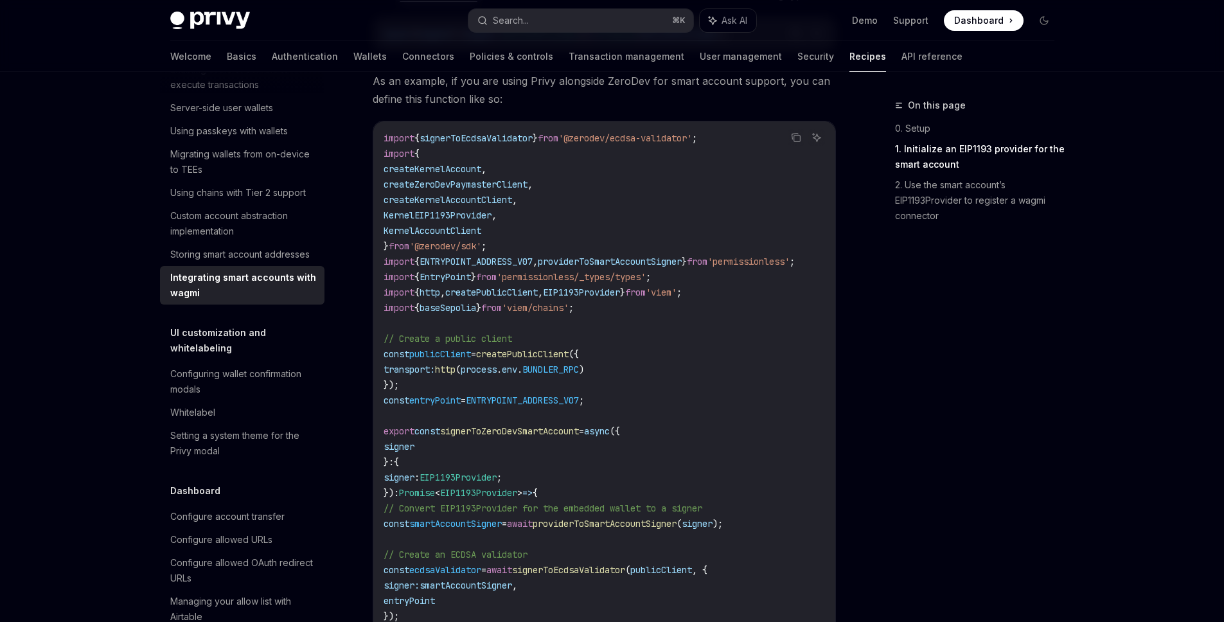
drag, startPoint x: 429, startPoint y: 246, endPoint x: 491, endPoint y: 245, distance: 61.7
click at [481, 245] on span "'@zerodev/sdk'" at bounding box center [445, 246] width 72 height 12
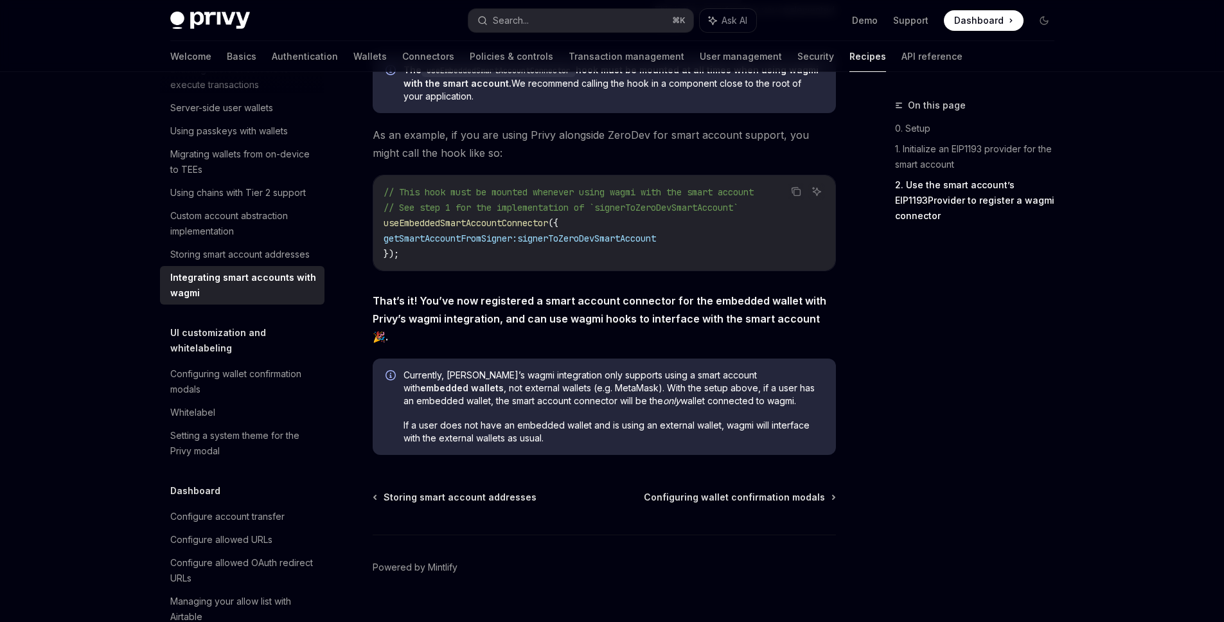
scroll to position [2088, 0]
click at [548, 224] on span "useEmbeddedSmartAccountConnector" at bounding box center [466, 224] width 165 height 12
click at [535, 230] on span "useEmbeddedSmartAccountConnector" at bounding box center [466, 224] width 165 height 12
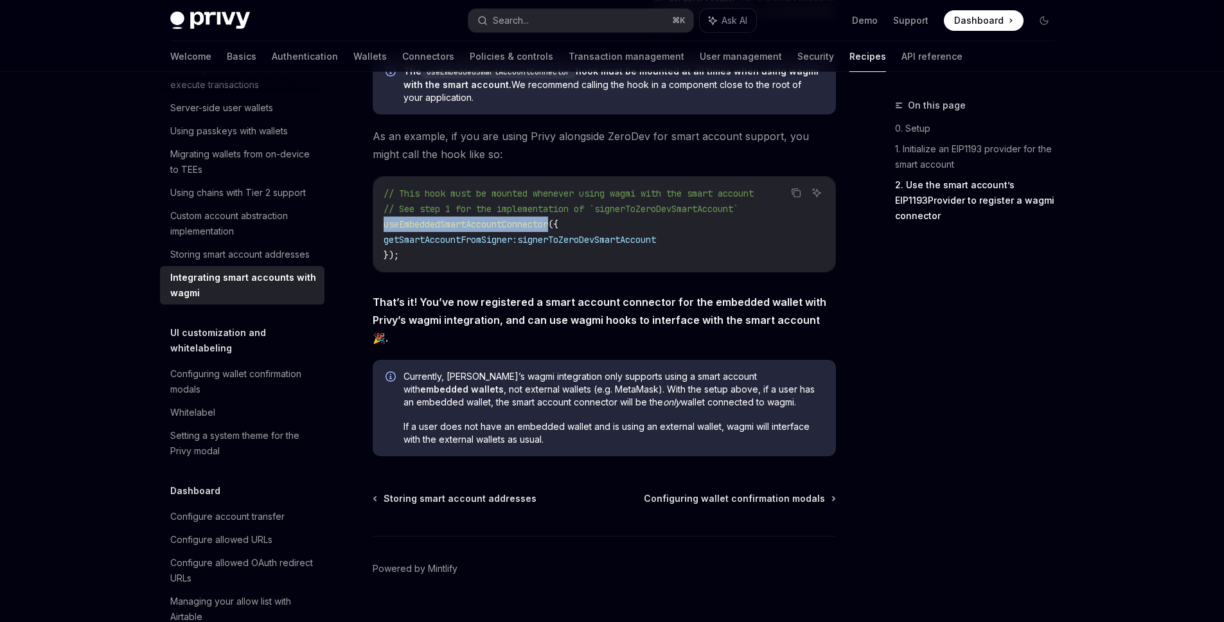
copy span "useEmbeddedSmartAccountConnector"
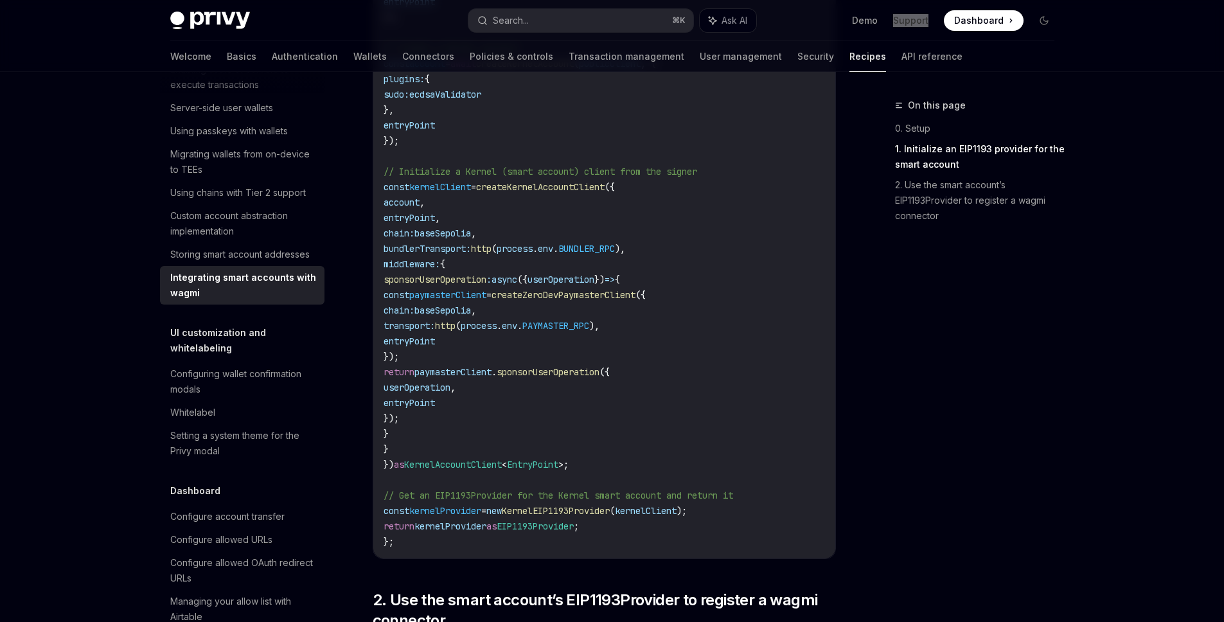
scroll to position [1193, 0]
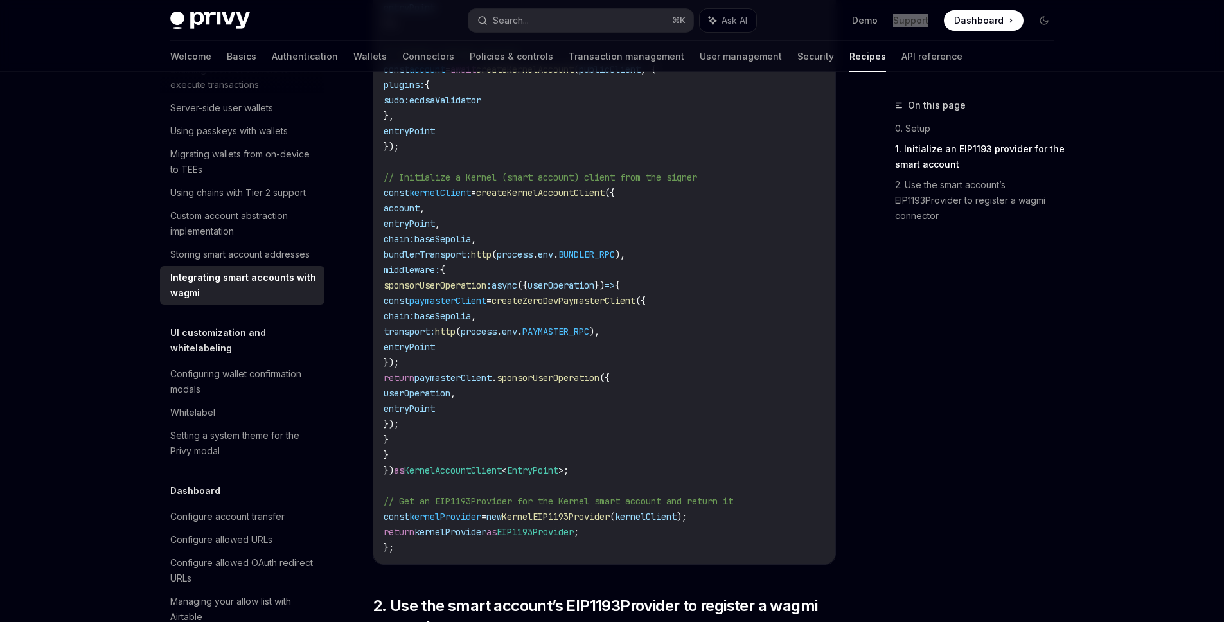
type textarea "*"
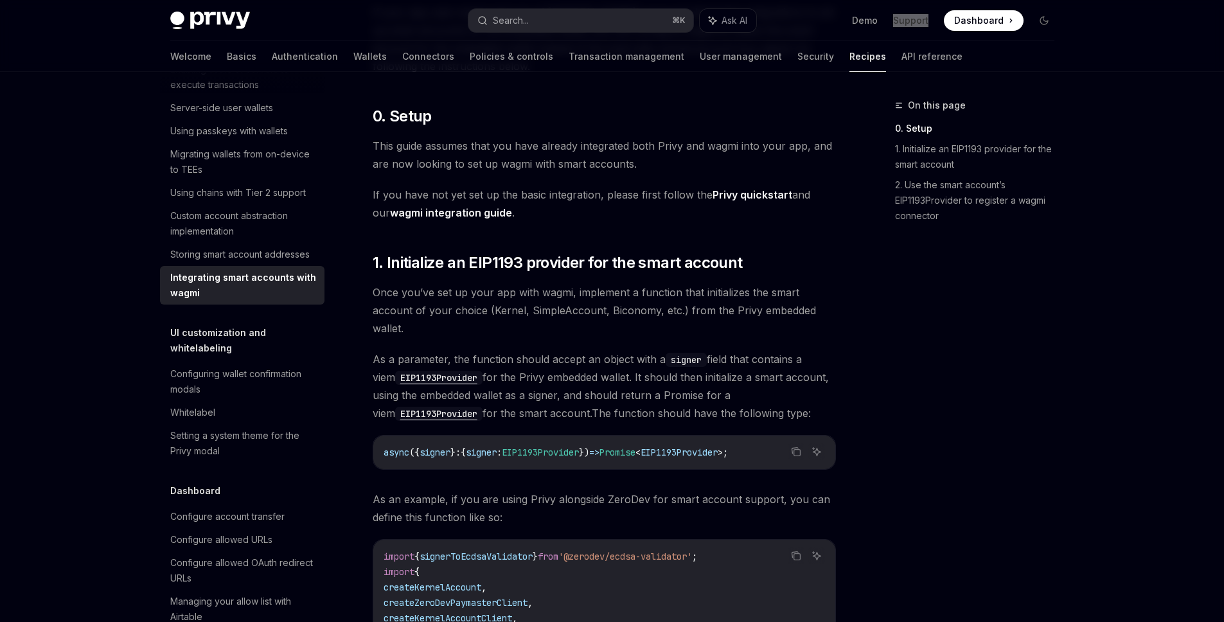
scroll to position [0, 0]
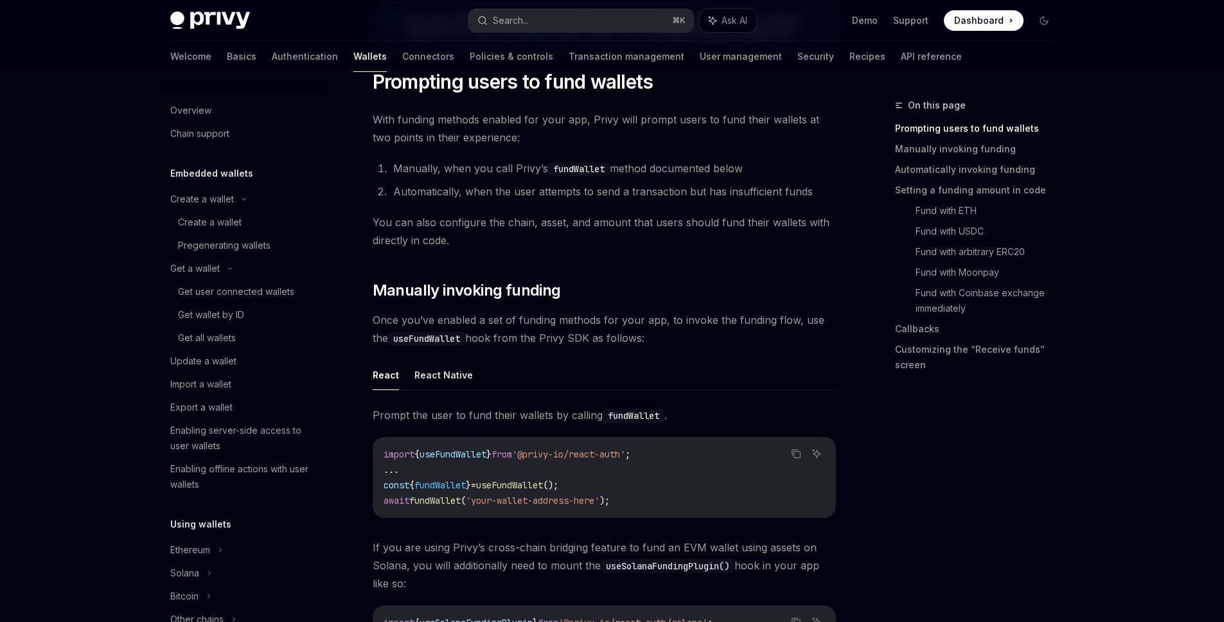
scroll to position [410, 0]
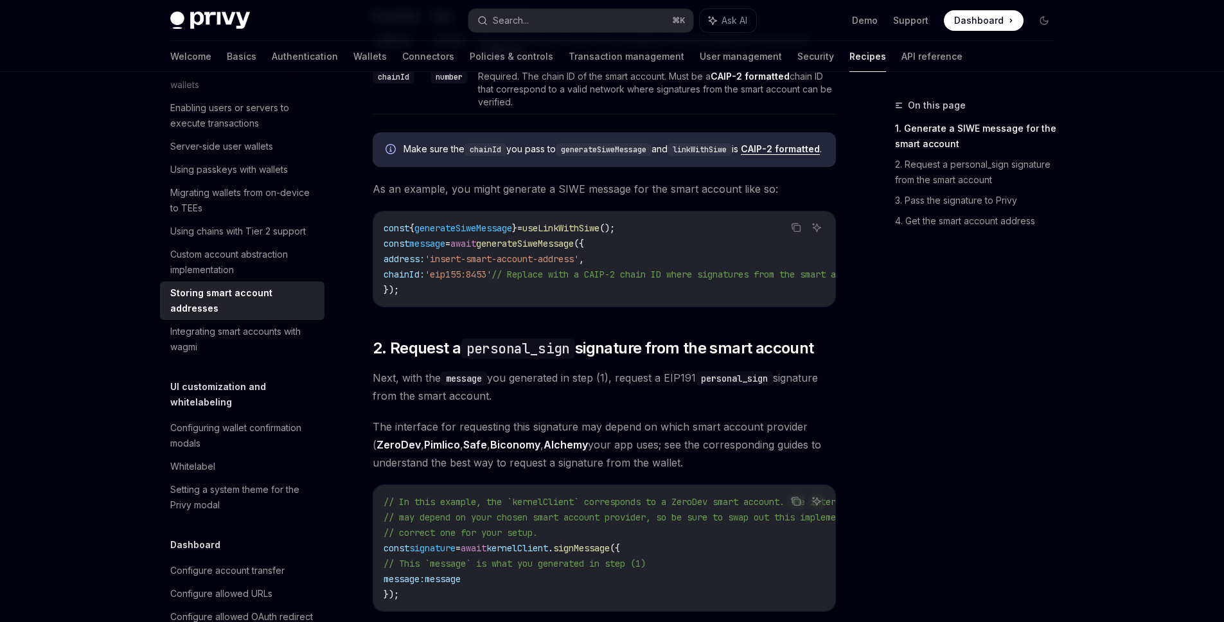
scroll to position [833, 0]
